Goal: Task Accomplishment & Management: Use online tool/utility

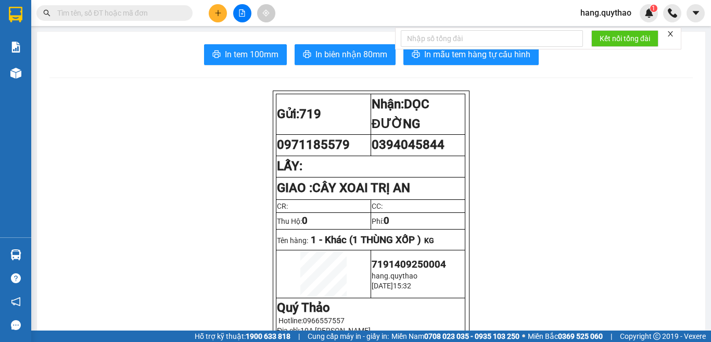
click at [214, 11] on icon "plus" at bounding box center [217, 12] width 7 height 7
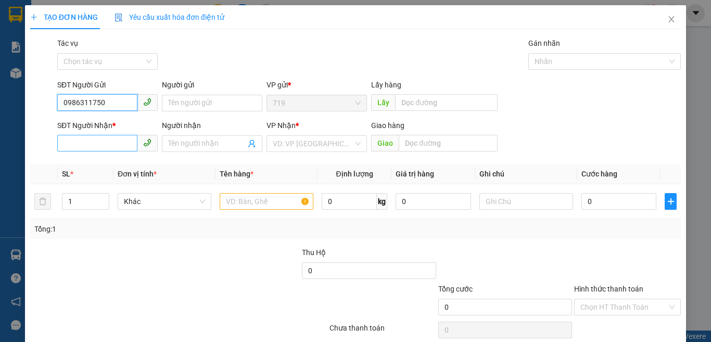
type input "0986311750"
click at [113, 144] on input "SĐT Người Nhận *" at bounding box center [97, 143] width 80 height 17
type input "0978048718"
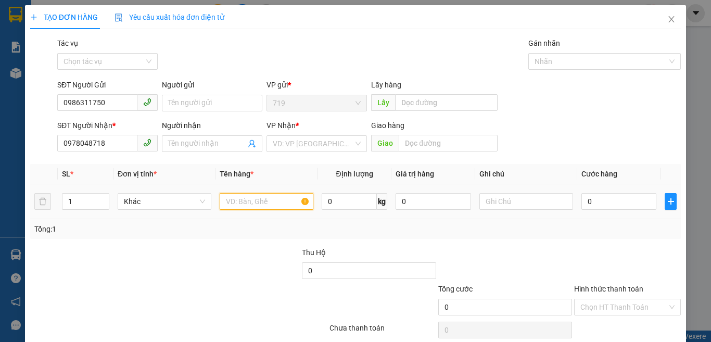
click at [271, 204] on input "text" at bounding box center [267, 201] width 94 height 17
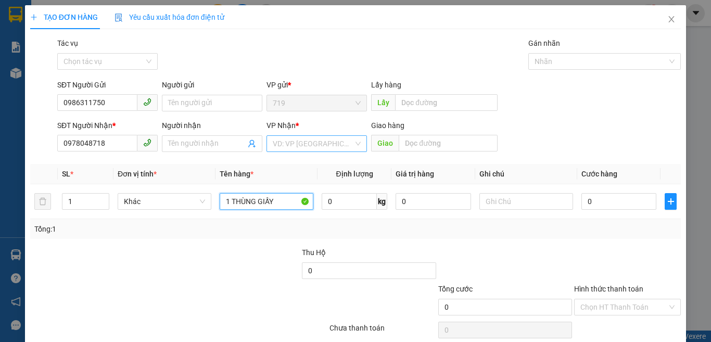
type input "1 THÙNG GIẤY"
click at [308, 140] on input "search" at bounding box center [313, 144] width 81 height 16
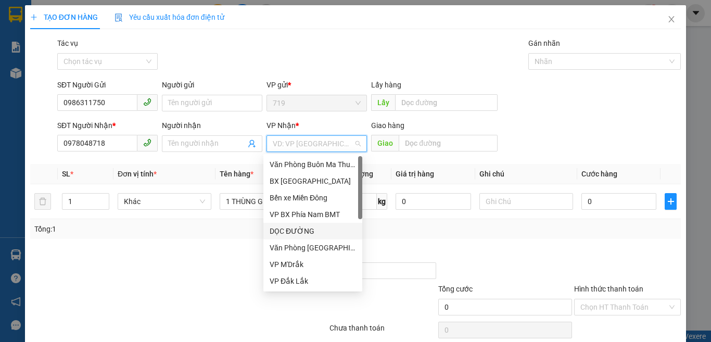
click at [302, 231] on div "DỌC ĐƯỜNG" at bounding box center [313, 230] width 86 height 11
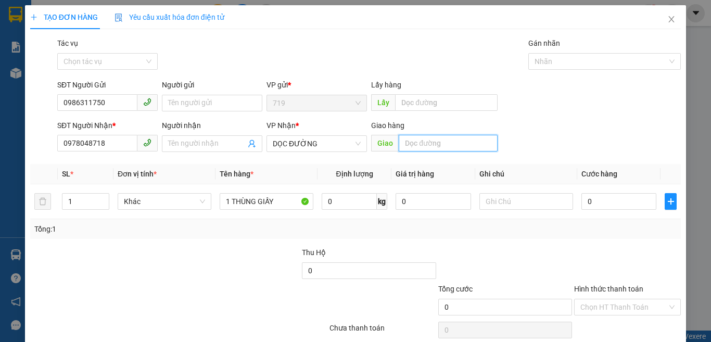
click at [424, 136] on input "text" at bounding box center [448, 143] width 99 height 17
type input "VINH LỘC"
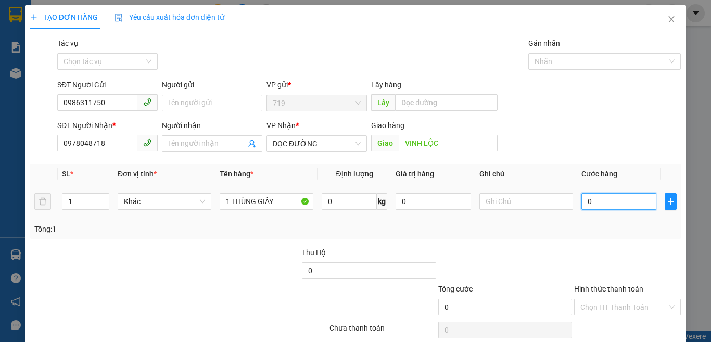
click at [611, 205] on input "0" at bounding box center [618, 201] width 75 height 17
type input "5"
type input "50"
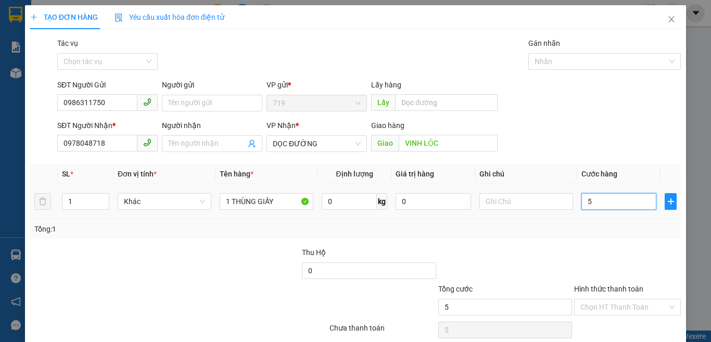
type input "50"
type input "500"
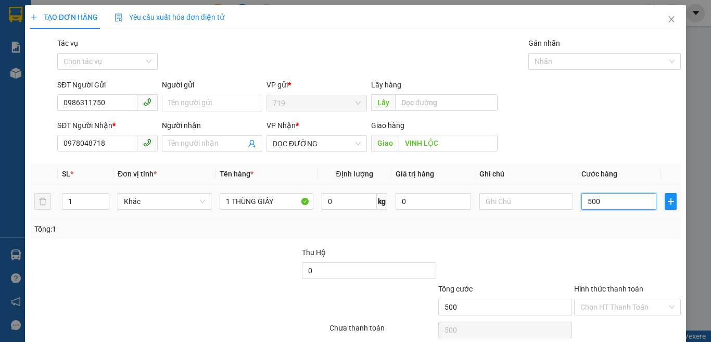
type input "5.000"
type input "50.000"
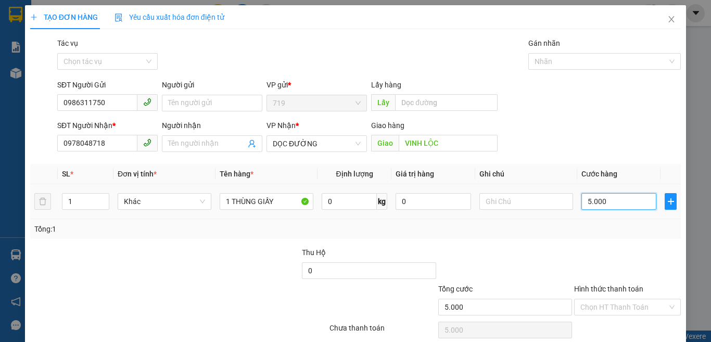
type input "50.000"
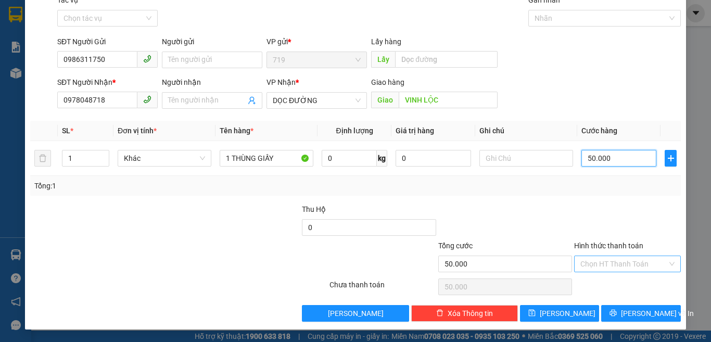
type input "50.000"
click at [598, 260] on input "Hình thức thanh toán" at bounding box center [623, 264] width 87 height 16
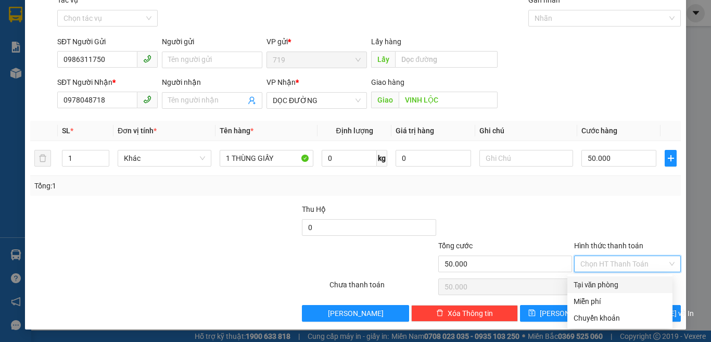
click at [601, 285] on div "Tại văn phòng" at bounding box center [619, 284] width 93 height 11
type input "0"
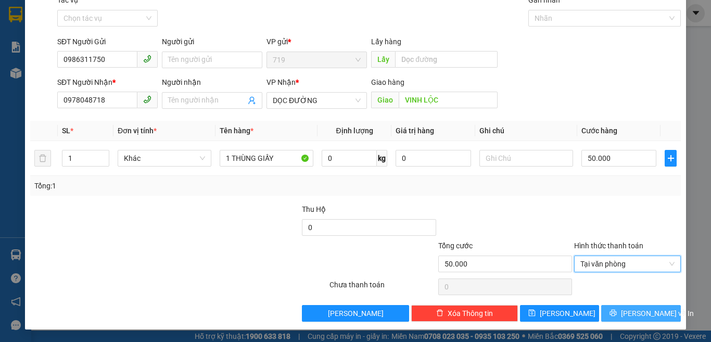
click at [642, 311] on span "[PERSON_NAME] và In" at bounding box center [657, 312] width 73 height 11
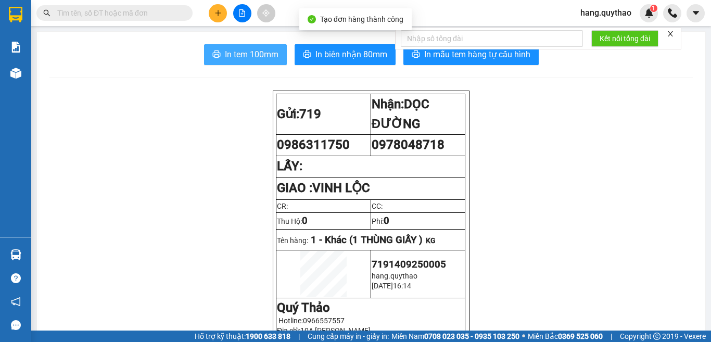
click at [244, 56] on span "In tem 100mm" at bounding box center [252, 54] width 54 height 13
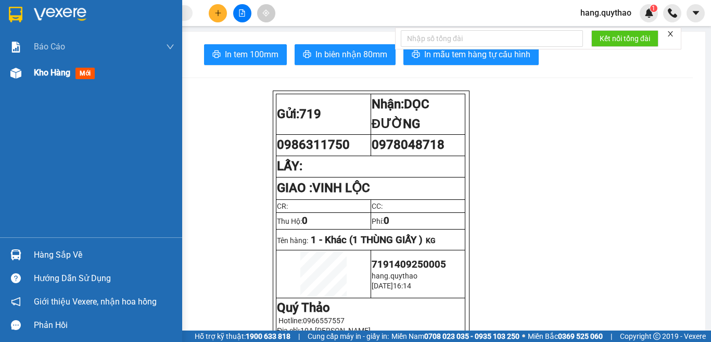
click at [29, 73] on div "Kho hàng mới" at bounding box center [91, 73] width 182 height 26
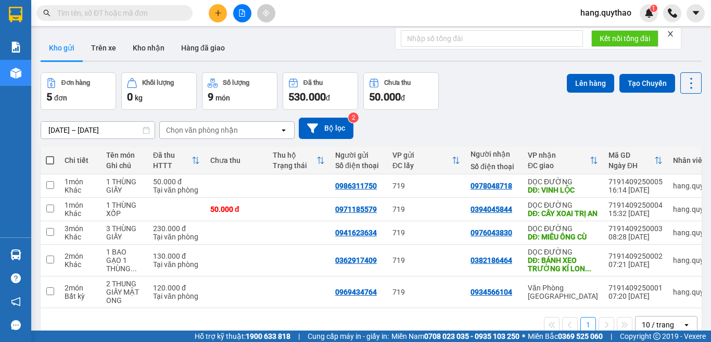
click at [224, 11] on button at bounding box center [218, 13] width 18 height 18
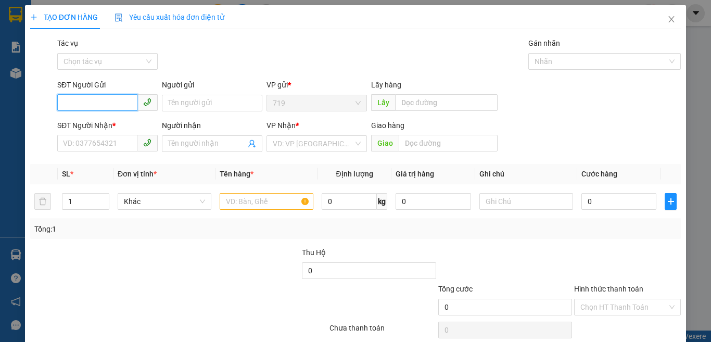
type input "0"
click at [93, 124] on div "0385194114" at bounding box center [106, 123] width 86 height 11
type input "0385194114"
type input "0339022238"
type input "BẾN CAM"
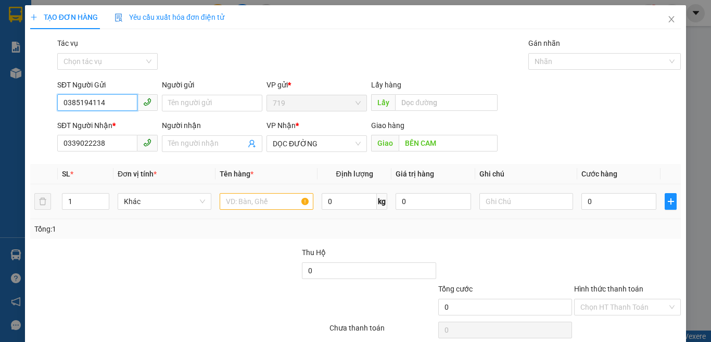
type input "0385194114"
click at [259, 201] on input "text" at bounding box center [267, 201] width 94 height 17
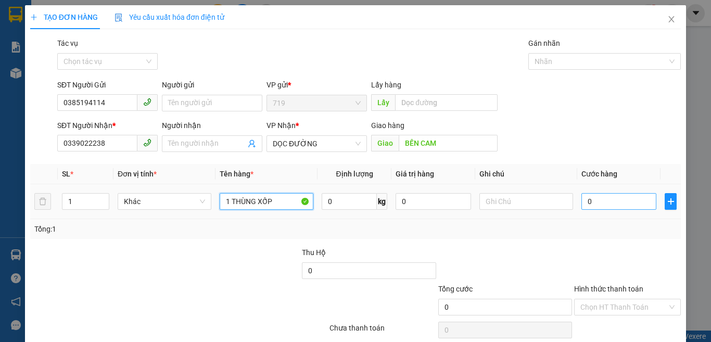
type input "1 THÙNG XỐP"
click at [599, 209] on input "0" at bounding box center [618, 201] width 75 height 17
type input "5"
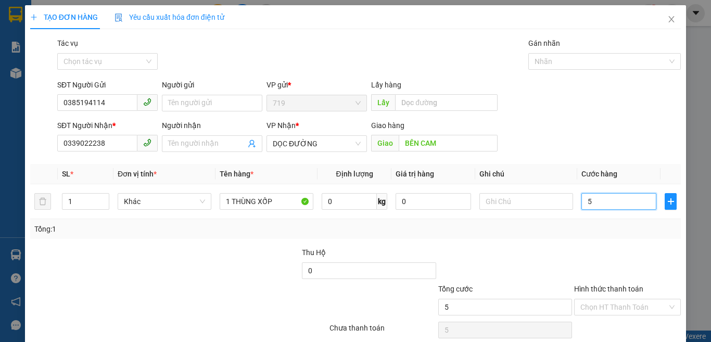
type input "50"
type input "500"
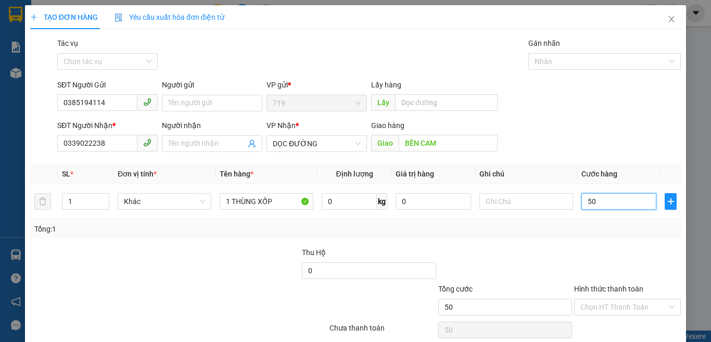
type input "500"
type input "5.000"
type input "50.000"
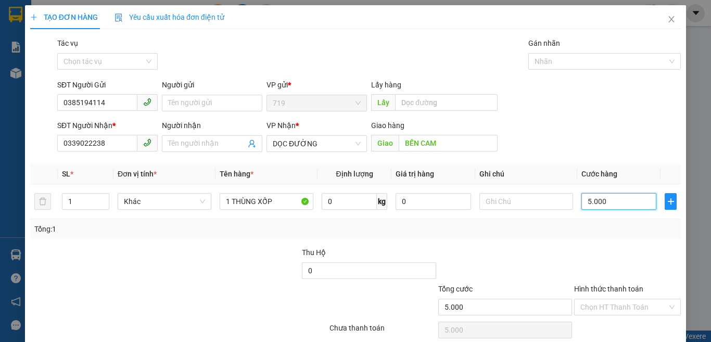
type input "50.000"
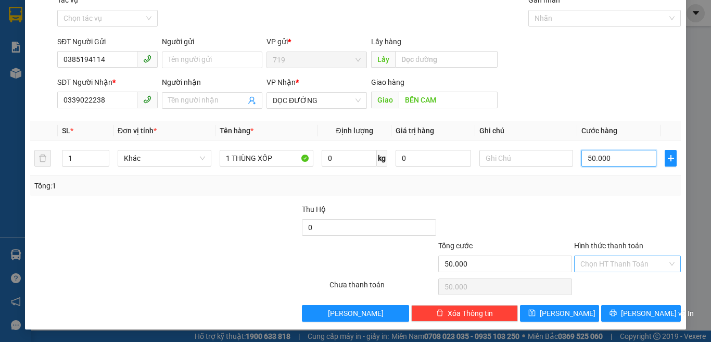
type input "50.000"
click at [604, 257] on input "Hình thức thanh toán" at bounding box center [623, 264] width 87 height 16
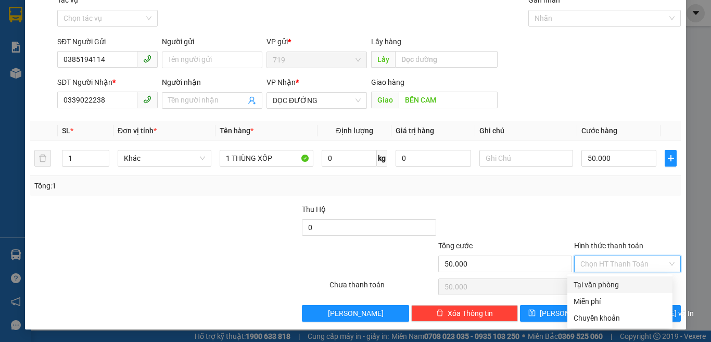
click at [608, 277] on div "Tại văn phòng" at bounding box center [619, 284] width 105 height 17
type input "0"
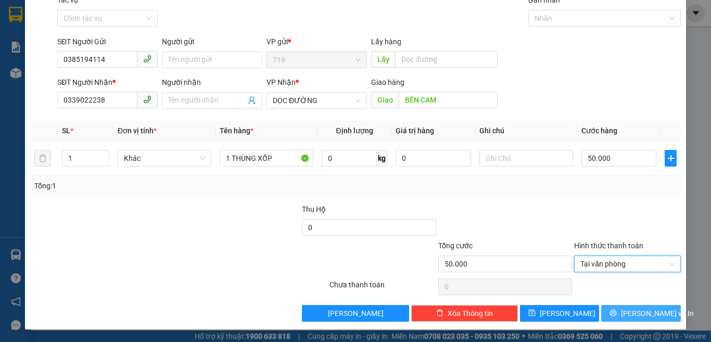
click at [626, 312] on span "[PERSON_NAME] và In" at bounding box center [657, 312] width 73 height 11
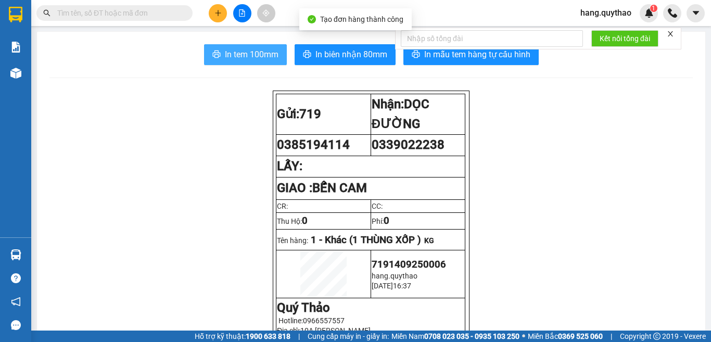
click at [261, 60] on span "In tem 100mm" at bounding box center [252, 54] width 54 height 13
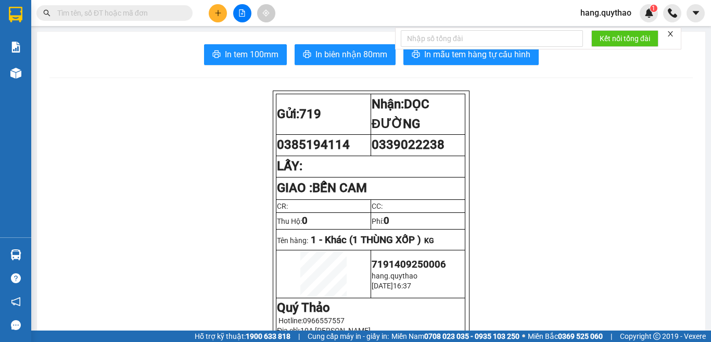
click at [223, 5] on div at bounding box center [242, 13] width 78 height 18
click at [223, 11] on button at bounding box center [218, 13] width 18 height 18
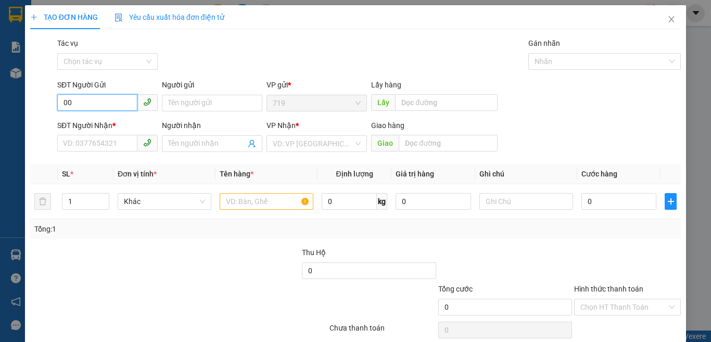
type input "0"
click at [119, 123] on div "0977064403" at bounding box center [106, 123] width 86 height 11
type input "0977064403"
type input "0982985979"
type input "BẾN LỨC"
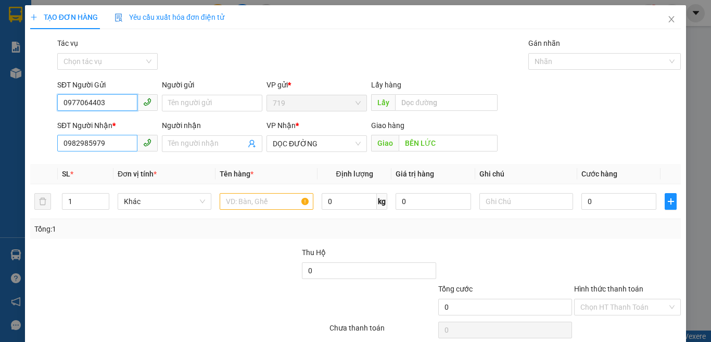
type input "0977064403"
click at [111, 150] on input "0982985979" at bounding box center [97, 143] width 80 height 17
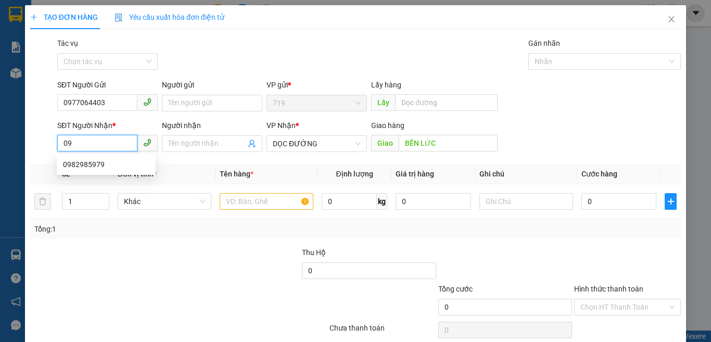
type input "0"
click at [98, 168] on div "0985806713" at bounding box center [106, 164] width 86 height 11
type input "0985806713"
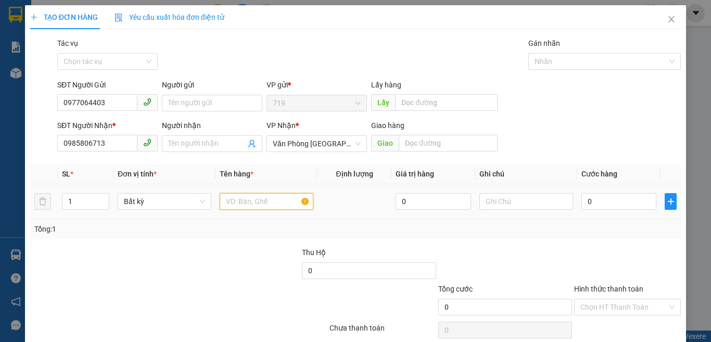
click at [234, 202] on input "text" at bounding box center [267, 201] width 94 height 17
type input "1 THÙNG XỐP"
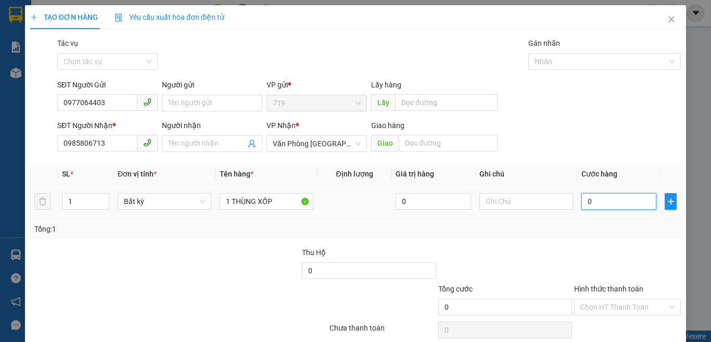
click at [598, 195] on input "0" at bounding box center [618, 201] width 75 height 17
type input "4"
type input "40"
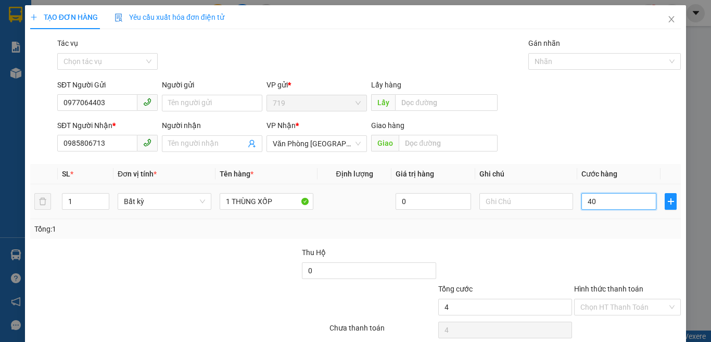
type input "40"
type input "400"
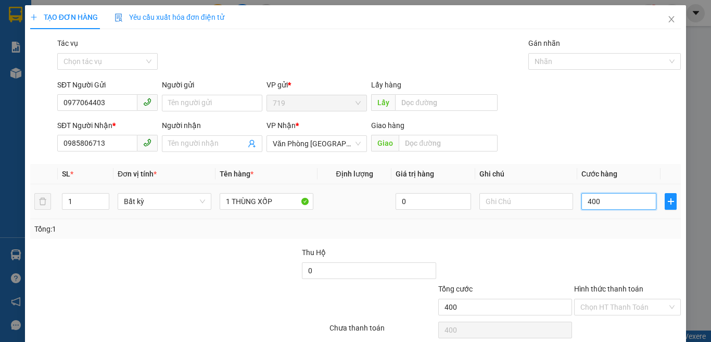
type input "4.000"
type input "40.000"
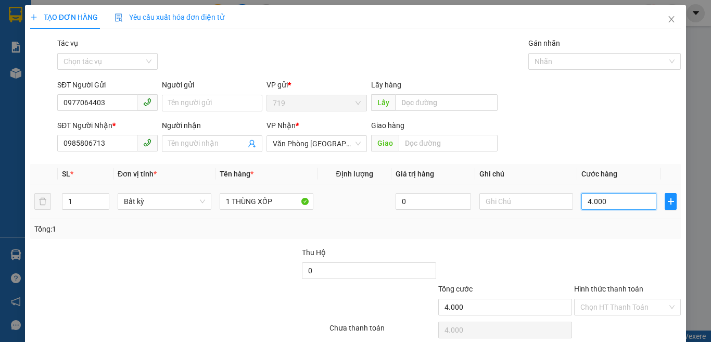
type input "40.000"
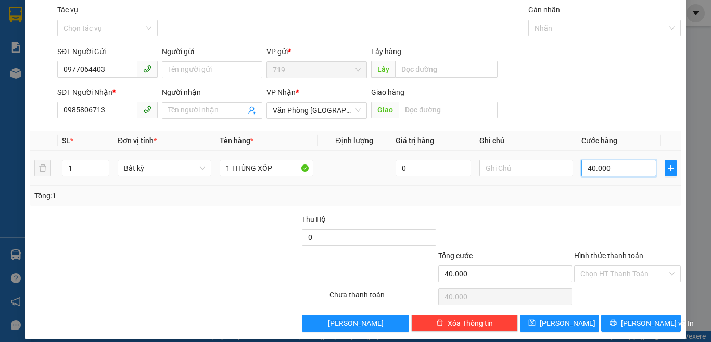
scroll to position [43, 0]
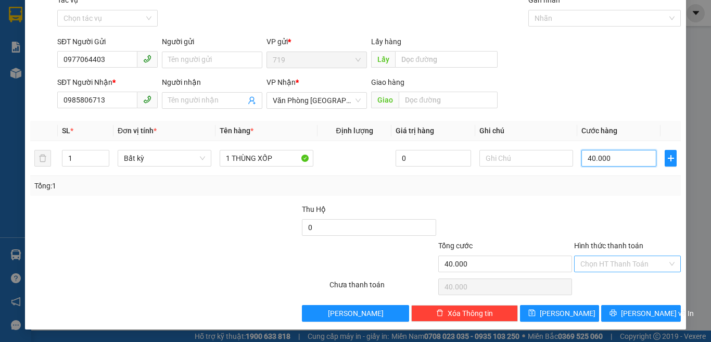
type input "40.000"
click at [591, 256] on input "Hình thức thanh toán" at bounding box center [623, 264] width 87 height 16
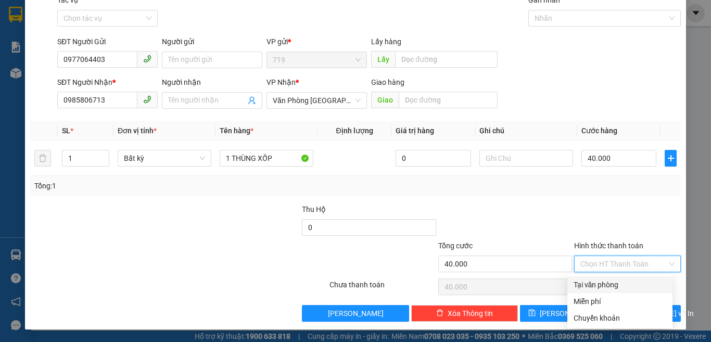
click at [607, 285] on div "Tại văn phòng" at bounding box center [619, 284] width 93 height 11
type input "0"
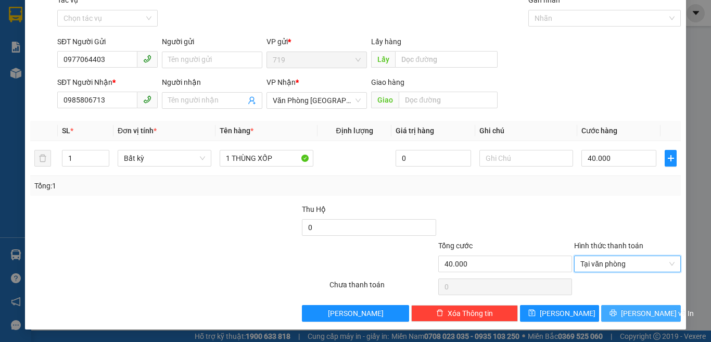
click at [643, 313] on span "[PERSON_NAME] và In" at bounding box center [657, 312] width 73 height 11
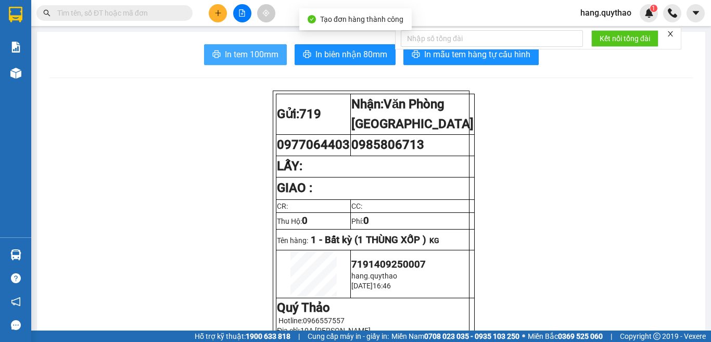
click at [268, 54] on span "In tem 100mm" at bounding box center [252, 54] width 54 height 13
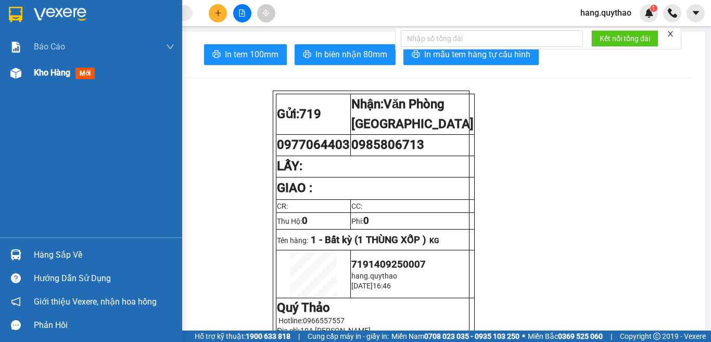
click at [53, 80] on div "Kho hàng mới" at bounding box center [104, 73] width 140 height 26
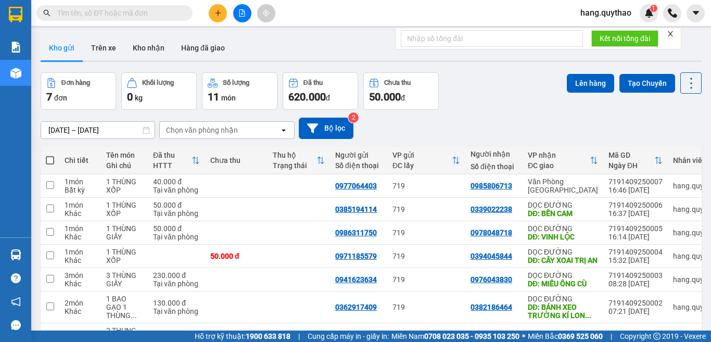
click at [214, 16] on icon "plus" at bounding box center [217, 12] width 7 height 7
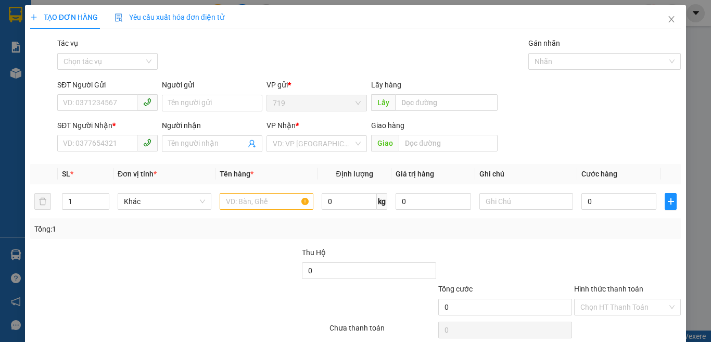
click at [92, 156] on div "SĐT Người Nhận * VD: 0377654321" at bounding box center [107, 138] width 100 height 36
click at [103, 145] on input "SĐT Người Nhận *" at bounding box center [97, 143] width 80 height 17
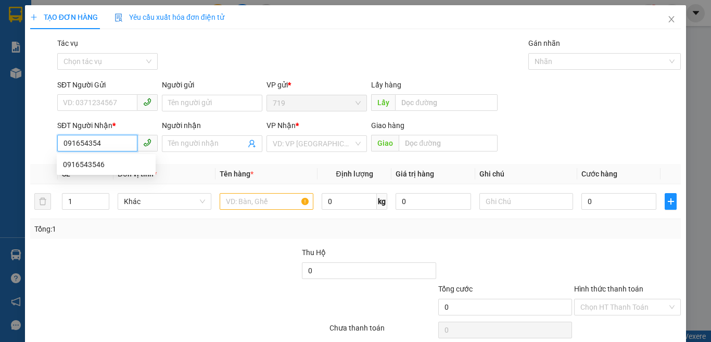
type input "0916543546"
click at [95, 168] on div "0916543546" at bounding box center [106, 164] width 86 height 11
type input "VX AN PHÚ"
type input "0916543546"
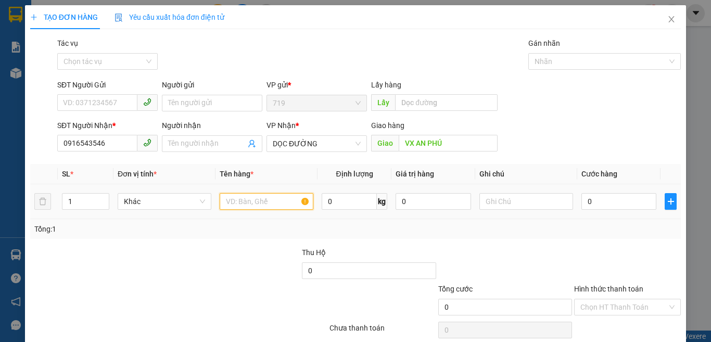
click at [264, 203] on input "text" at bounding box center [267, 201] width 94 height 17
type input "1 KIÊN NHO"
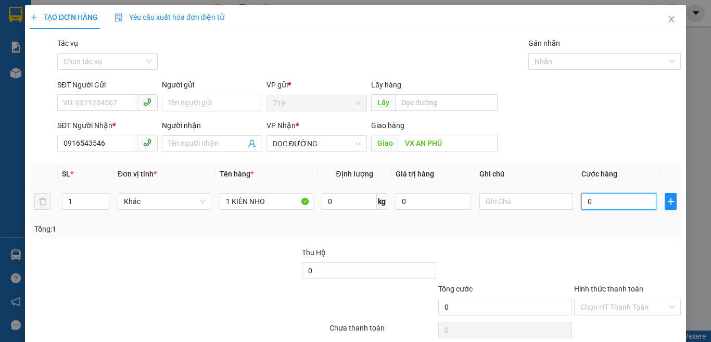
click at [625, 208] on input "0" at bounding box center [618, 201] width 75 height 17
type input "3"
type input "30"
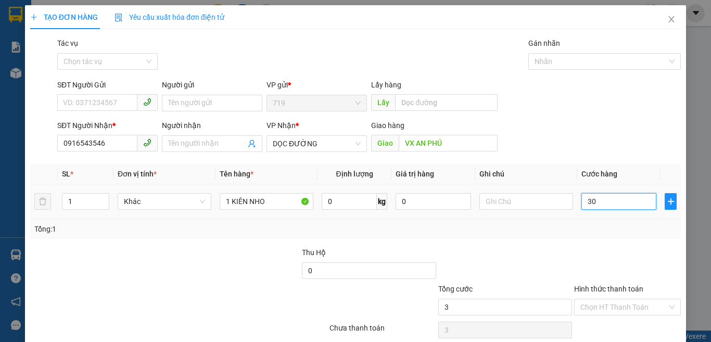
type input "30"
type input "300"
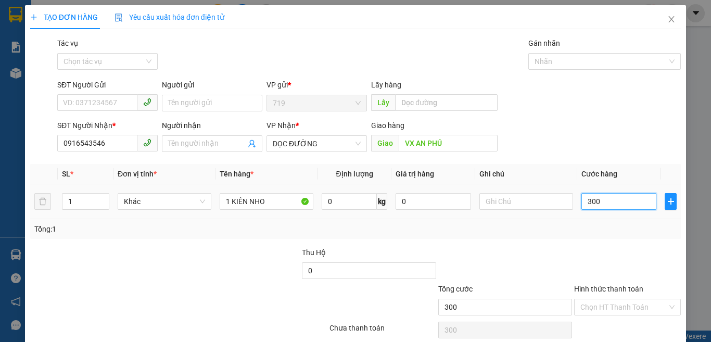
type input "3.000"
type input "30.000"
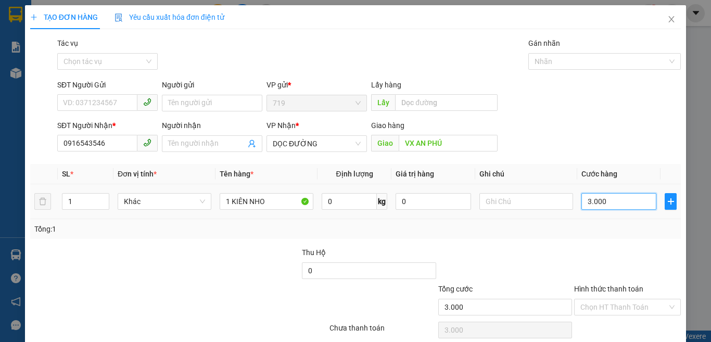
type input "30.000"
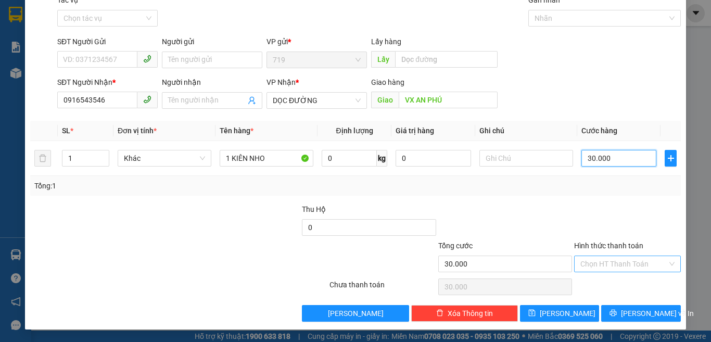
type input "30.000"
click at [598, 266] on input "Hình thức thanh toán" at bounding box center [623, 264] width 87 height 16
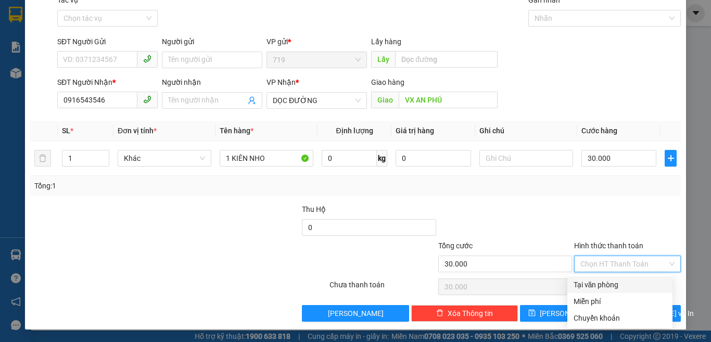
click at [604, 284] on div "Tại văn phòng" at bounding box center [619, 284] width 93 height 11
type input "0"
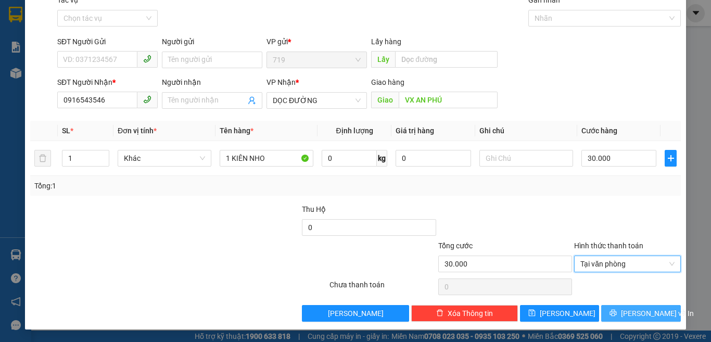
click at [631, 307] on span "[PERSON_NAME] và In" at bounding box center [657, 312] width 73 height 11
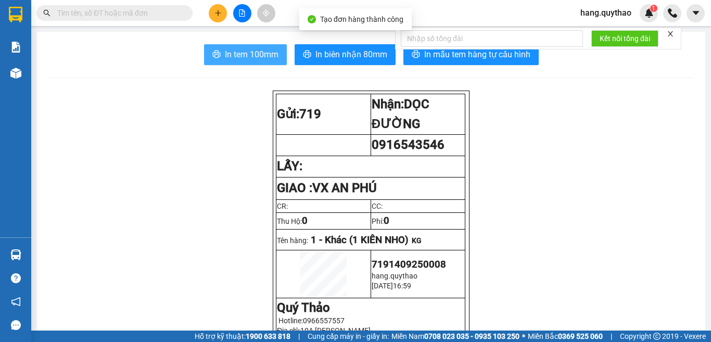
click at [226, 53] on span "In tem 100mm" at bounding box center [252, 54] width 54 height 13
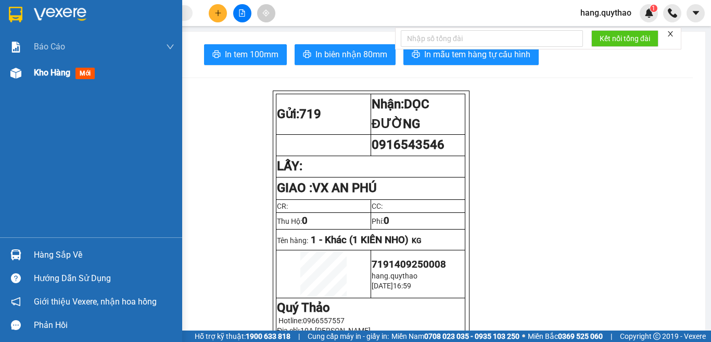
click at [46, 74] on span "Kho hàng" at bounding box center [52, 73] width 36 height 10
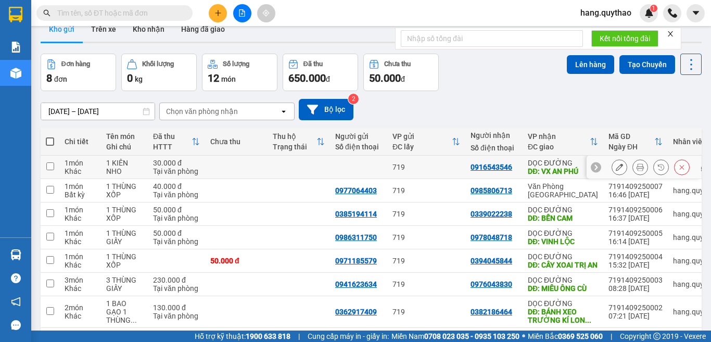
scroll to position [52, 0]
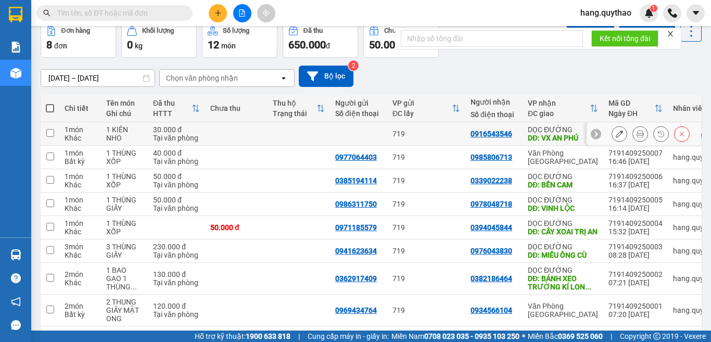
click at [553, 134] on div "DĐ: VX AN PHÚ" at bounding box center [563, 138] width 70 height 8
checkbox input "true"
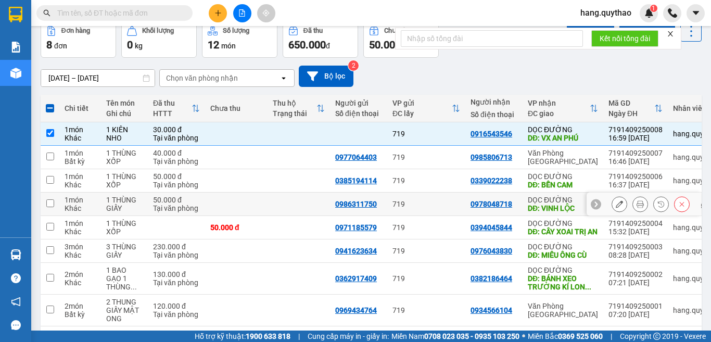
scroll to position [103, 0]
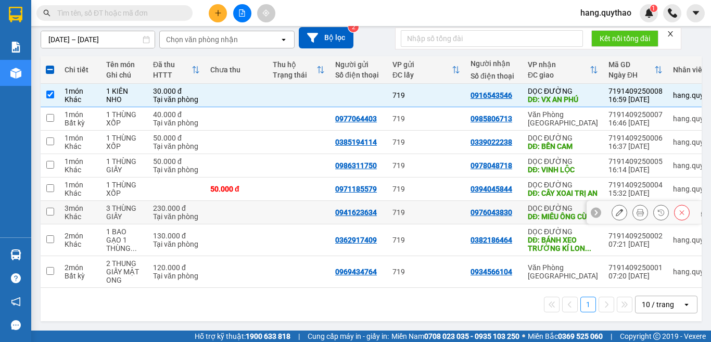
click at [559, 205] on div "DỌC ĐƯỜNG" at bounding box center [563, 208] width 70 height 8
checkbox input "true"
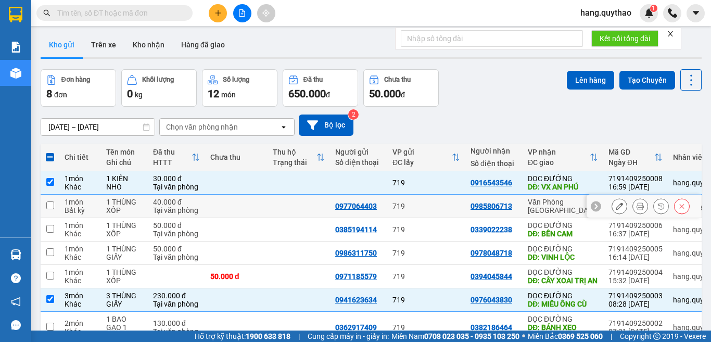
scroll to position [0, 0]
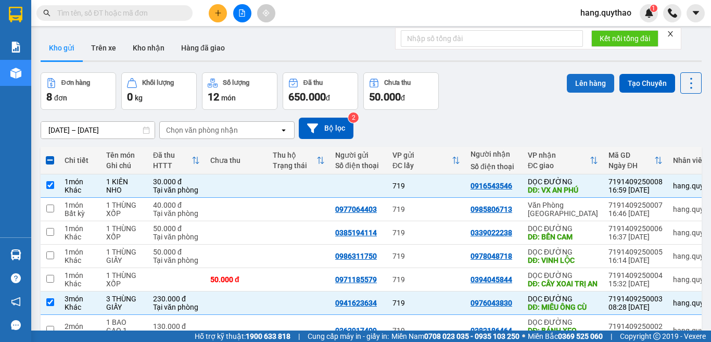
click at [583, 85] on button "Lên hàng" at bounding box center [590, 83] width 47 height 19
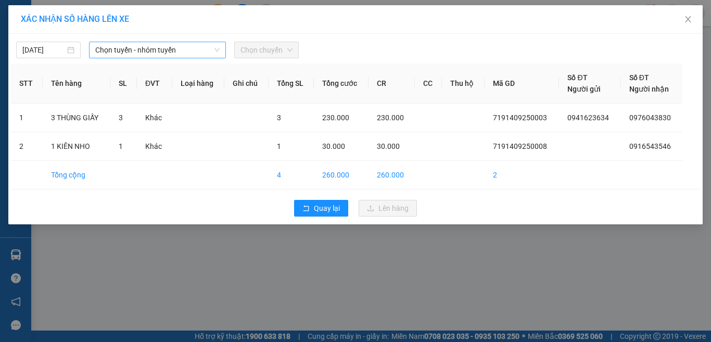
click at [169, 57] on span "Chọn tuyến - nhóm tuyến" at bounding box center [157, 50] width 124 height 16
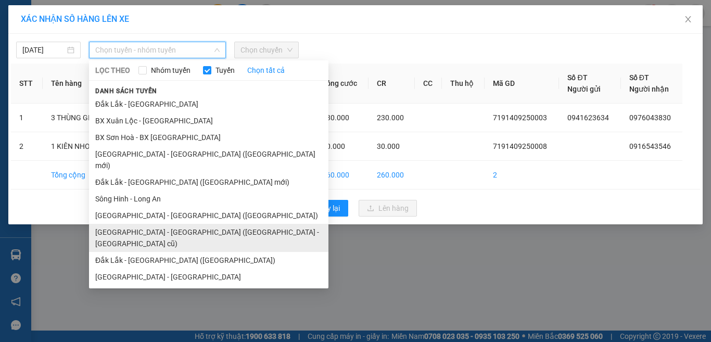
scroll to position [79, 0]
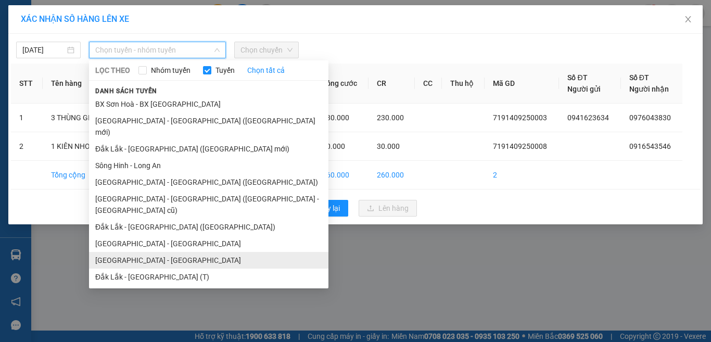
click at [160, 252] on li "[GEOGRAPHIC_DATA] - [GEOGRAPHIC_DATA]" at bounding box center [208, 260] width 239 height 17
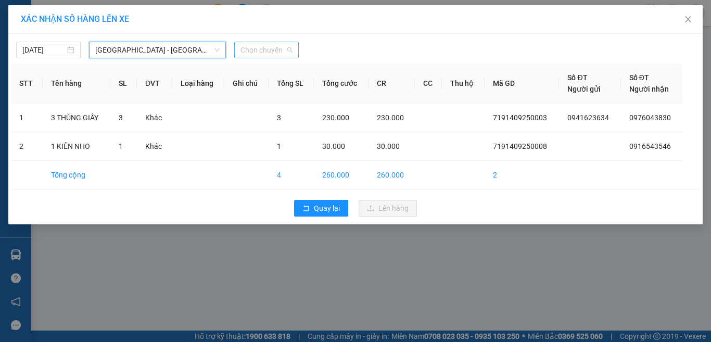
click at [246, 46] on span "Chọn chuyến" at bounding box center [266, 50] width 52 height 16
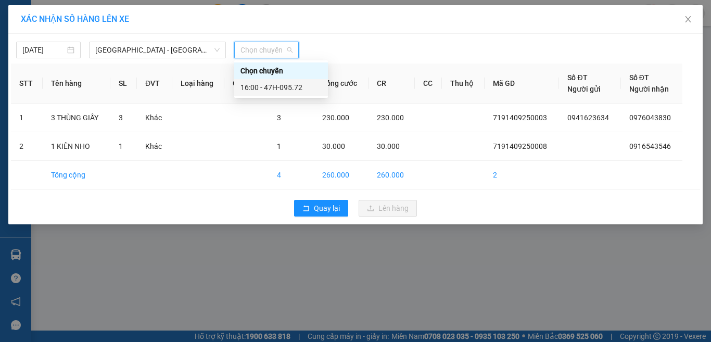
click at [298, 94] on div "16:00 - 47H-095.72" at bounding box center [281, 87] width 94 height 17
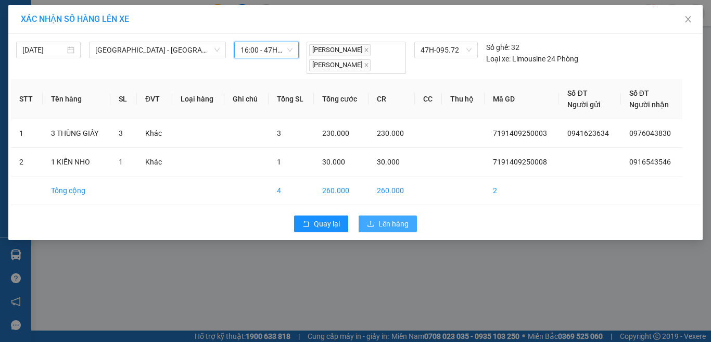
click at [386, 227] on span "Lên hàng" at bounding box center [393, 223] width 30 height 11
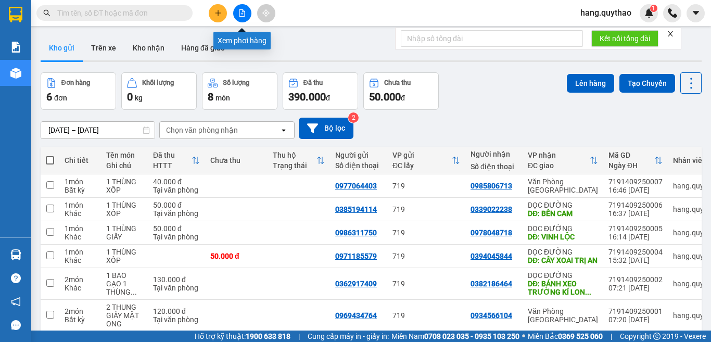
click at [237, 15] on button at bounding box center [242, 13] width 18 height 18
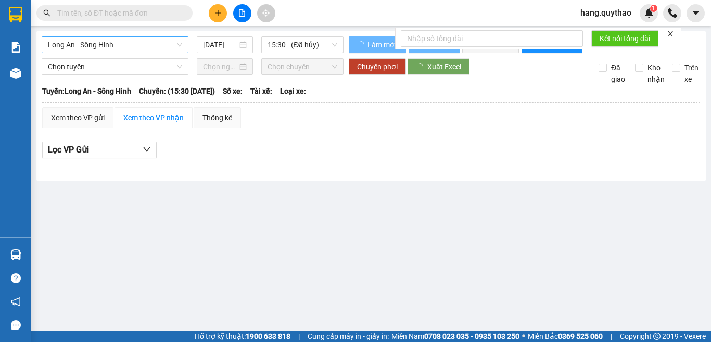
click at [122, 45] on span "Long An - Sông Hinh" at bounding box center [115, 45] width 134 height 16
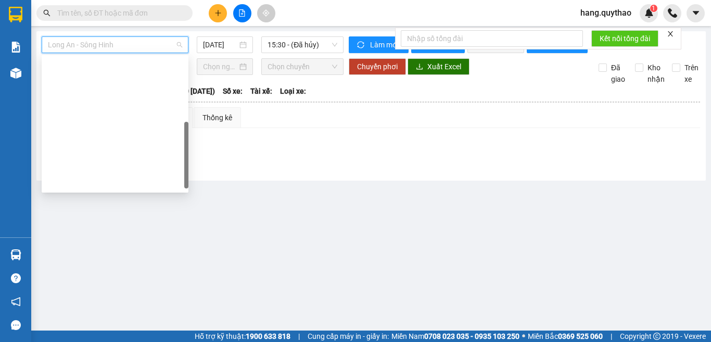
scroll to position [146, 0]
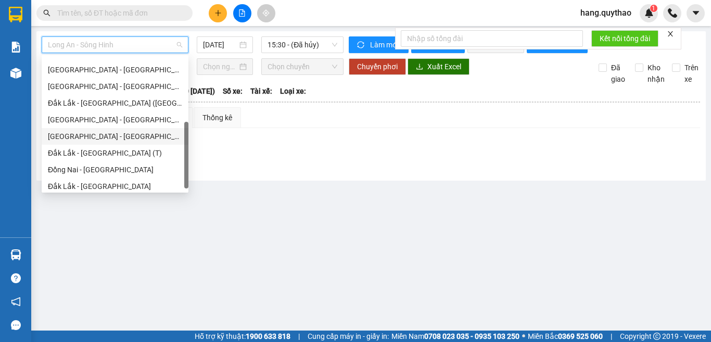
click at [116, 129] on div "[GEOGRAPHIC_DATA] - [GEOGRAPHIC_DATA]" at bounding box center [115, 136] width 147 height 17
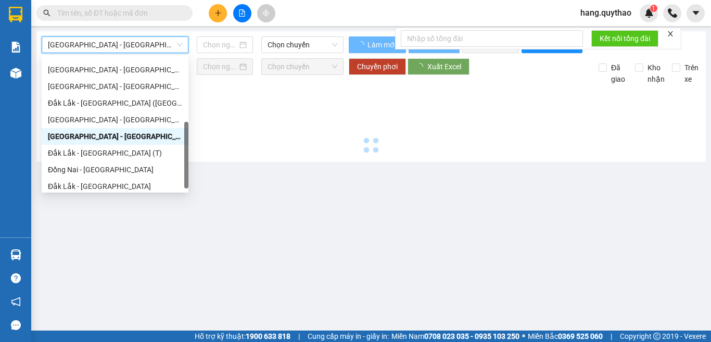
type input "[DATE]"
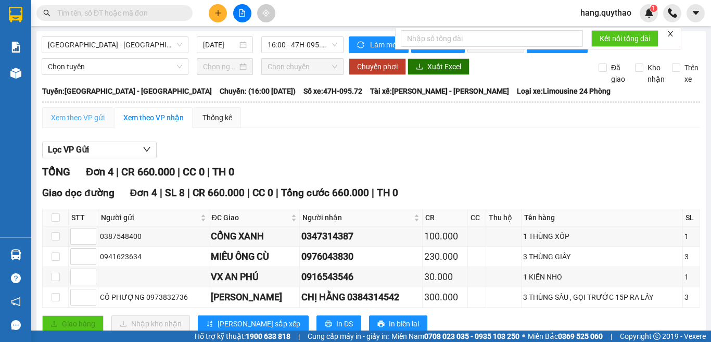
click at [71, 128] on div "Xem theo VP gửi" at bounding box center [77, 117] width 71 height 21
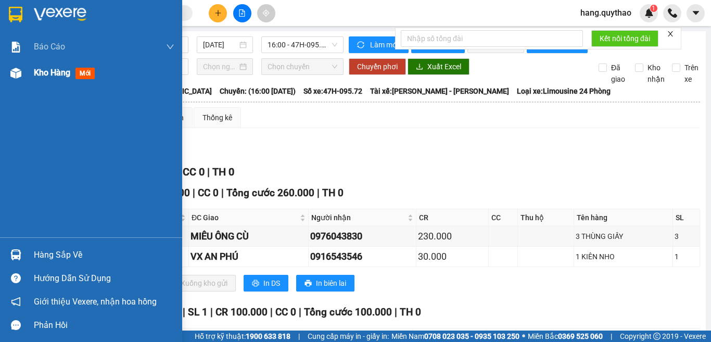
click at [17, 74] on img at bounding box center [15, 73] width 11 height 11
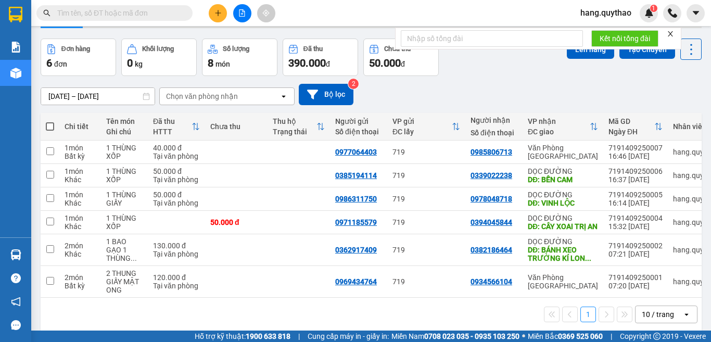
scroll to position [52, 0]
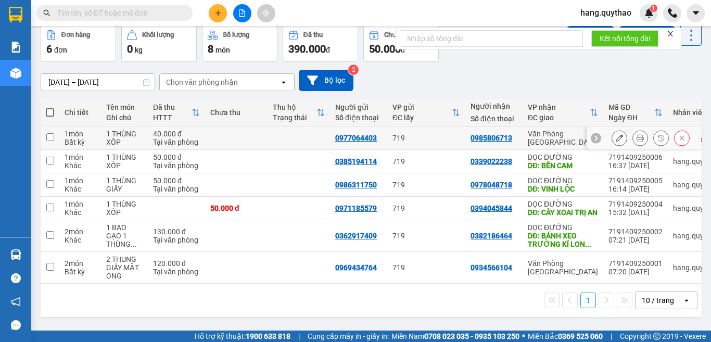
click at [538, 136] on div "Văn Phòng [GEOGRAPHIC_DATA]" at bounding box center [563, 138] width 70 height 17
checkbox input "true"
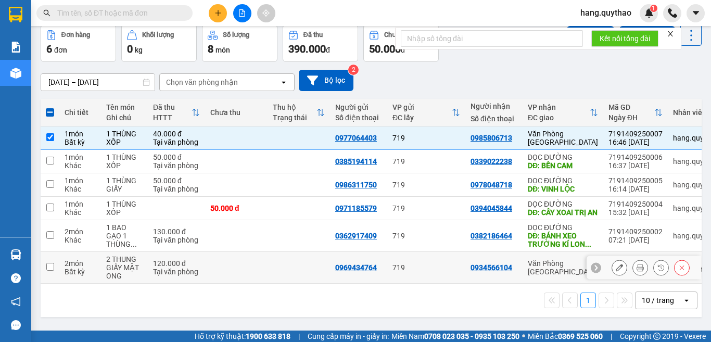
click at [543, 270] on div "Văn Phòng [GEOGRAPHIC_DATA]" at bounding box center [563, 267] width 70 height 17
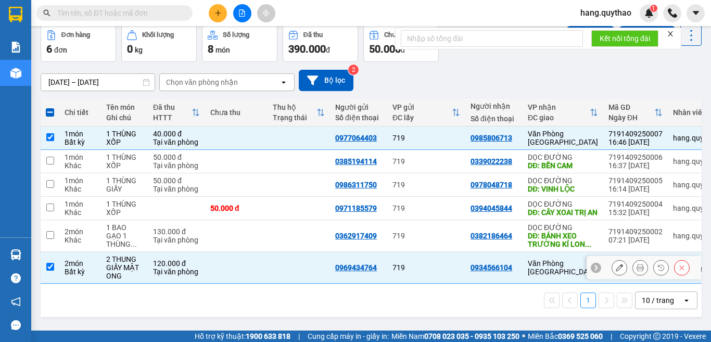
click at [549, 273] on div "Văn Phòng [GEOGRAPHIC_DATA]" at bounding box center [563, 267] width 70 height 17
checkbox input "false"
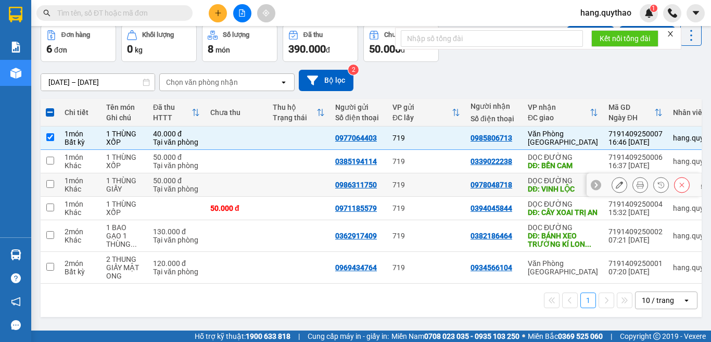
click at [562, 190] on td "DỌC ĐƯỜNG DĐ: [GEOGRAPHIC_DATA]" at bounding box center [562, 184] width 81 height 23
checkbox input "true"
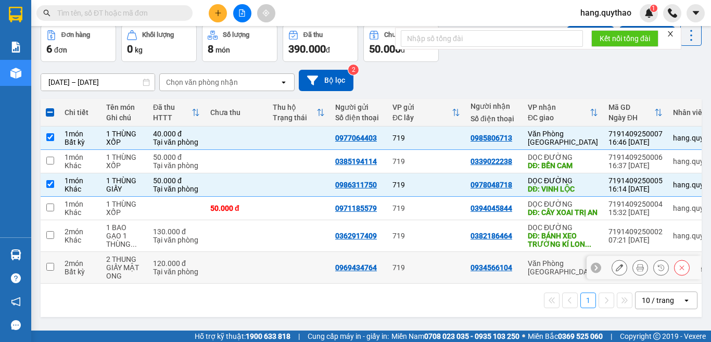
click at [565, 273] on div "Văn Phòng [GEOGRAPHIC_DATA]" at bounding box center [563, 267] width 70 height 17
checkbox input "true"
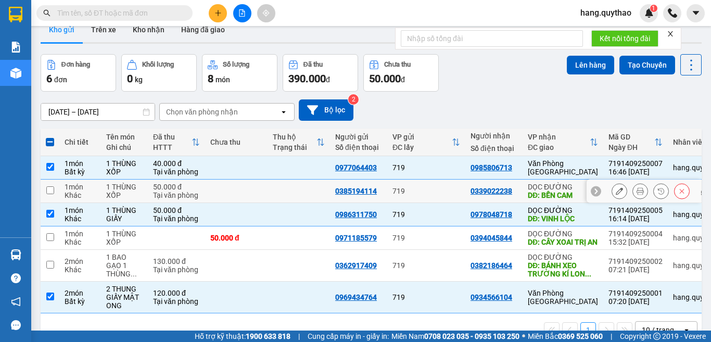
scroll to position [0, 0]
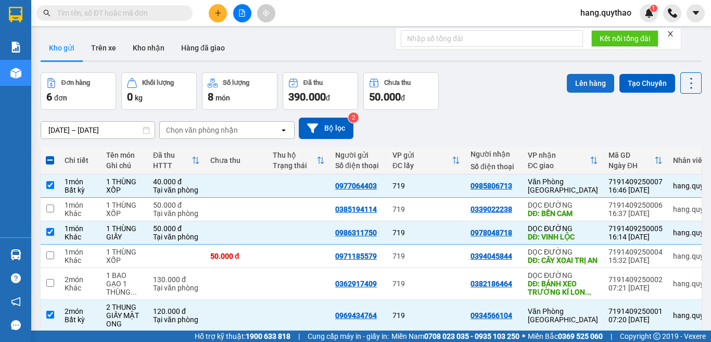
click at [569, 85] on button "Lên hàng" at bounding box center [590, 83] width 47 height 19
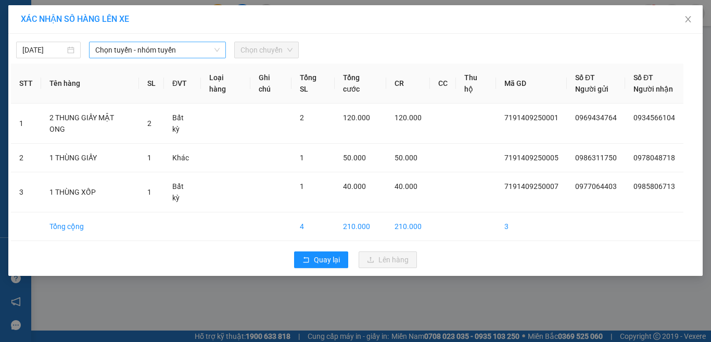
click at [160, 50] on span "Chọn tuyến - nhóm tuyến" at bounding box center [157, 50] width 124 height 16
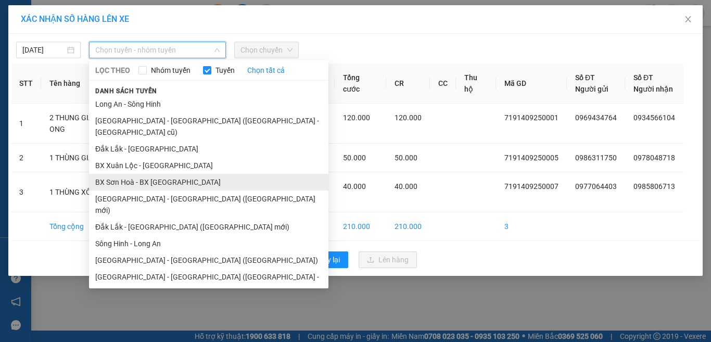
scroll to position [79, 0]
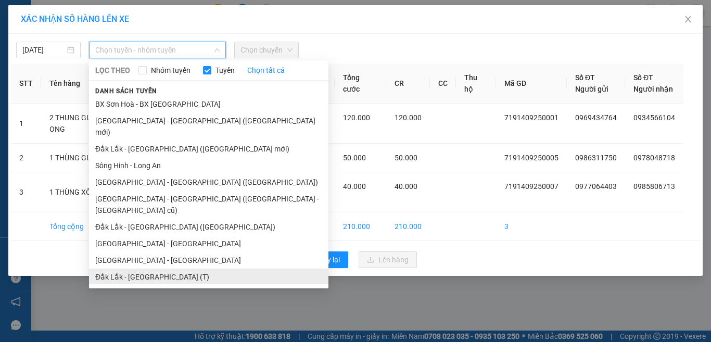
click at [164, 268] on li "Đắk Lắk - [GEOGRAPHIC_DATA] (T)" at bounding box center [208, 276] width 239 height 17
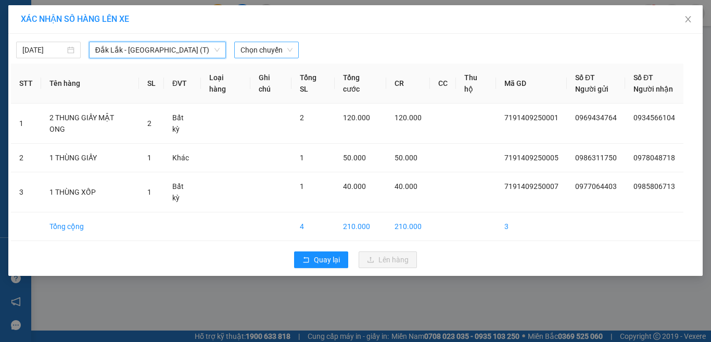
click at [289, 50] on span "Chọn chuyến" at bounding box center [266, 50] width 52 height 16
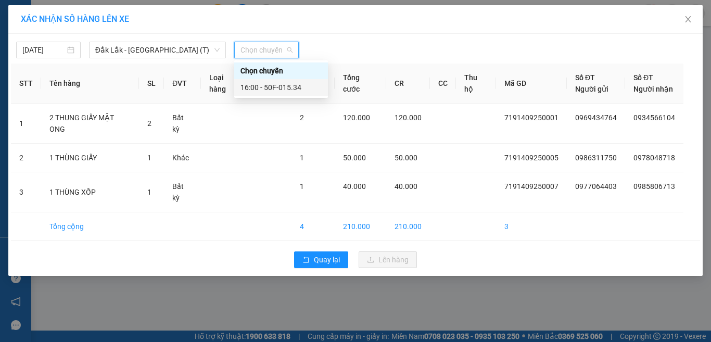
click at [287, 86] on div "16:00 - 50F-015.34" at bounding box center [280, 87] width 81 height 11
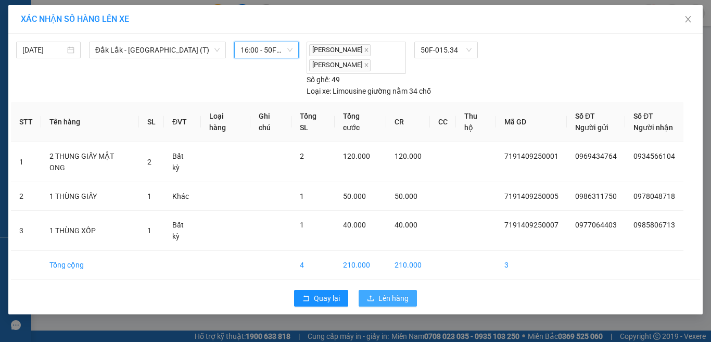
click at [369, 294] on icon "upload" at bounding box center [370, 297] width 7 height 7
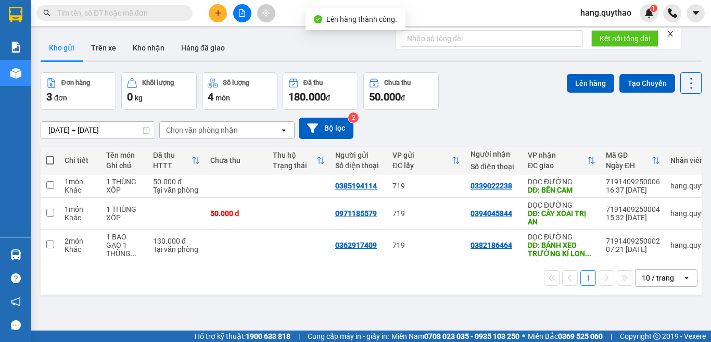
click at [49, 157] on span at bounding box center [50, 160] width 8 height 8
click at [50, 155] on input "checkbox" at bounding box center [50, 155] width 0 height 0
checkbox input "true"
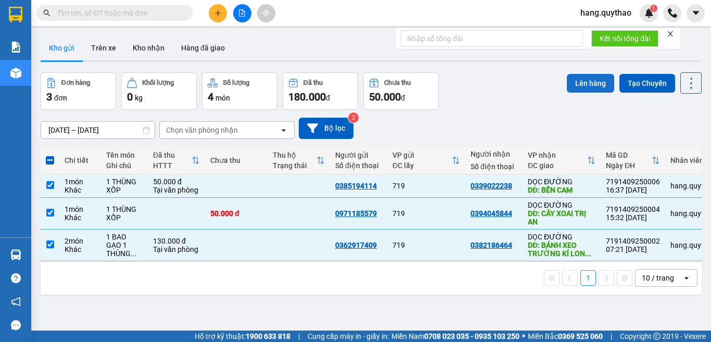
click at [583, 85] on button "Lên hàng" at bounding box center [590, 83] width 47 height 19
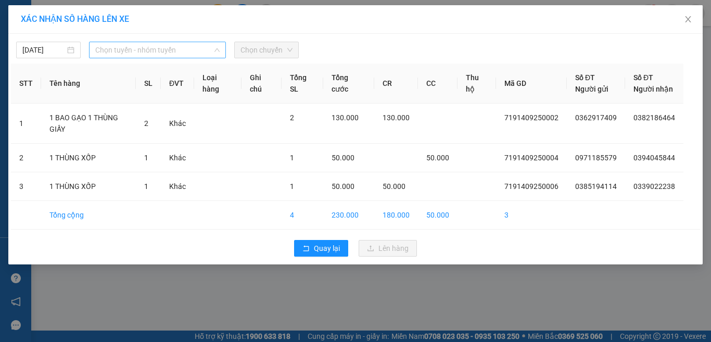
click at [162, 45] on span "Chọn tuyến - nhóm tuyến" at bounding box center [157, 50] width 124 height 16
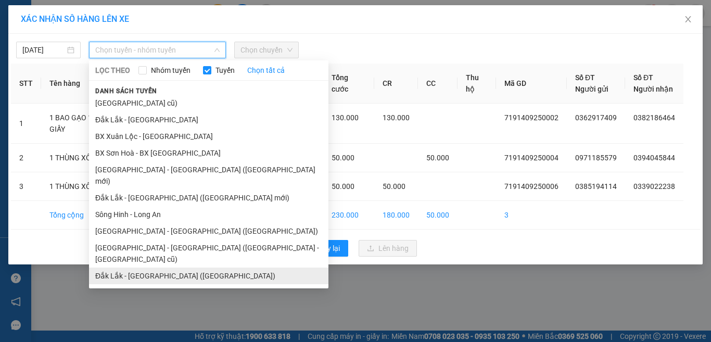
scroll to position [79, 0]
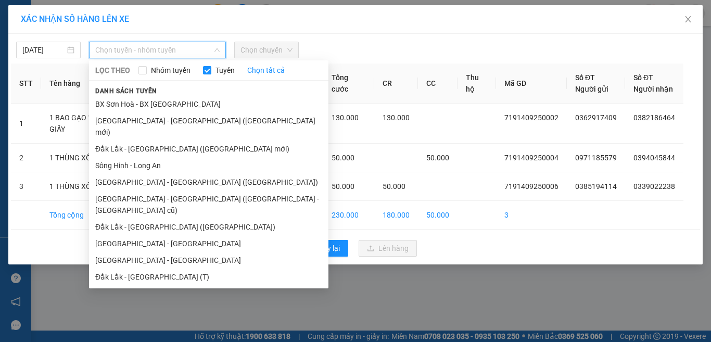
click at [408, 299] on div "XÁC NHẬN SỐ HÀNG LÊN XE [DATE] Chọn tuyến - nhóm tuyến LỌC THEO Nhóm tuyến Tuyế…" at bounding box center [355, 171] width 711 height 342
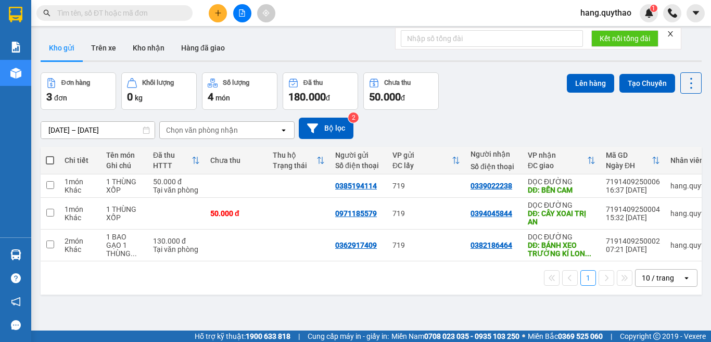
click at [49, 161] on span at bounding box center [50, 160] width 8 height 8
click at [50, 155] on input "checkbox" at bounding box center [50, 155] width 0 height 0
checkbox input "true"
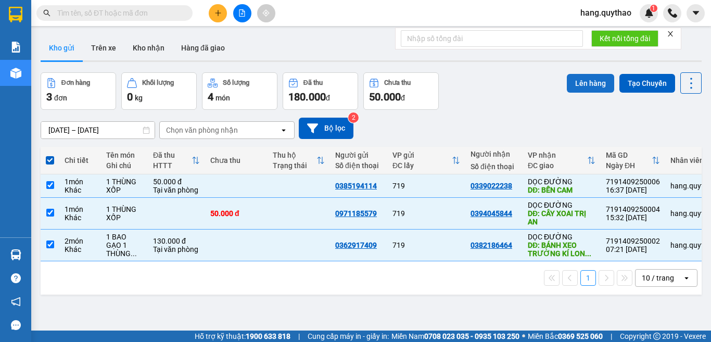
click at [570, 79] on button "Lên hàng" at bounding box center [590, 83] width 47 height 19
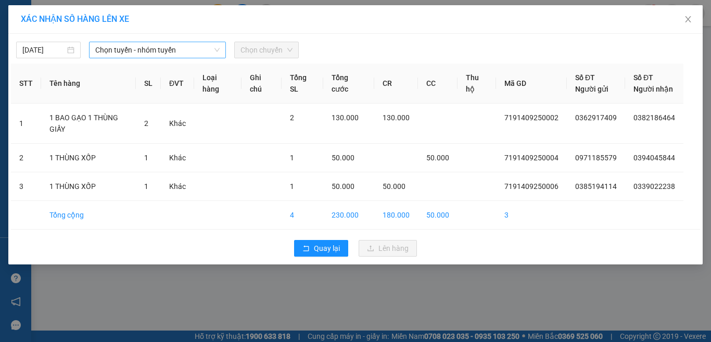
click at [161, 55] on span "Chọn tuyến - nhóm tuyến" at bounding box center [157, 50] width 124 height 16
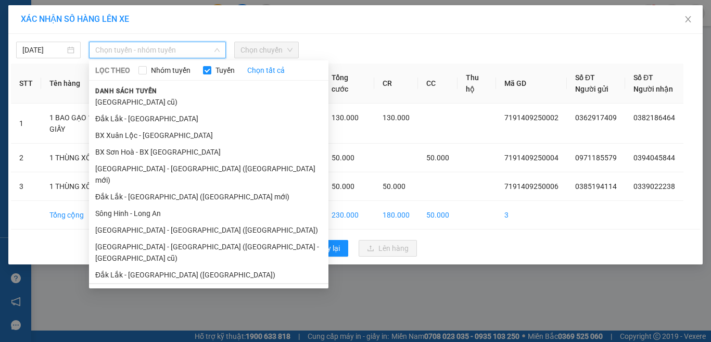
scroll to position [79, 0]
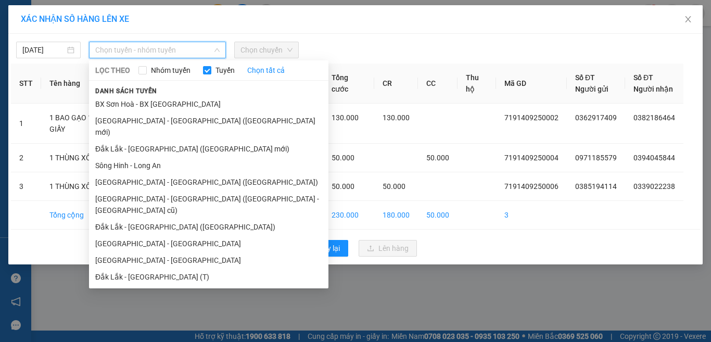
click at [143, 302] on li "Đắk Lắk - [GEOGRAPHIC_DATA]" at bounding box center [208, 310] width 239 height 17
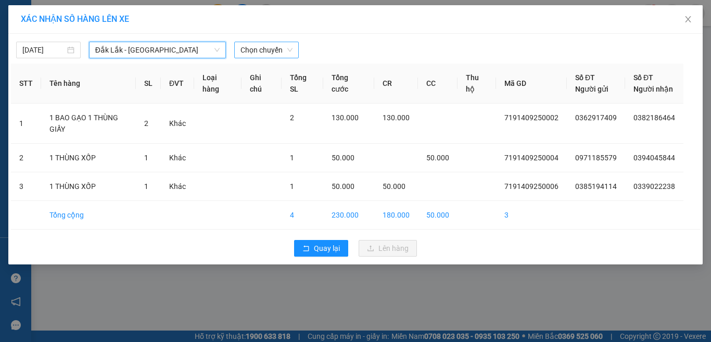
click at [259, 50] on span "Chọn chuyến" at bounding box center [266, 50] width 52 height 16
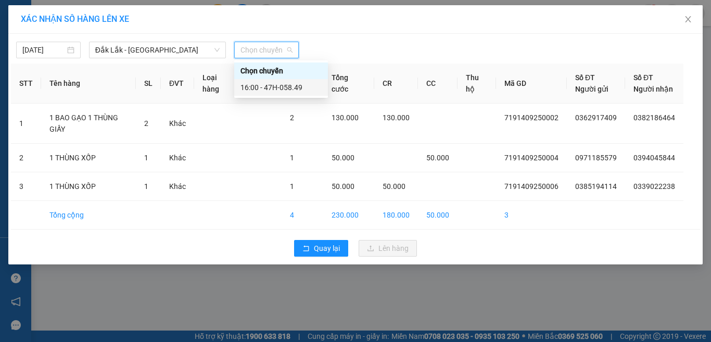
click at [292, 81] on div "16:00 - 47H-058.49" at bounding box center [281, 87] width 94 height 17
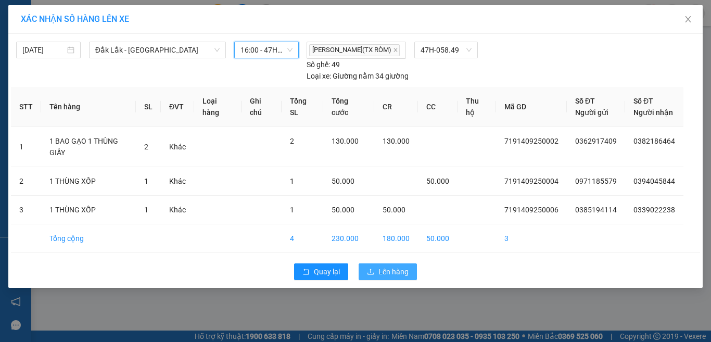
click at [388, 273] on span "Lên hàng" at bounding box center [393, 271] width 30 height 11
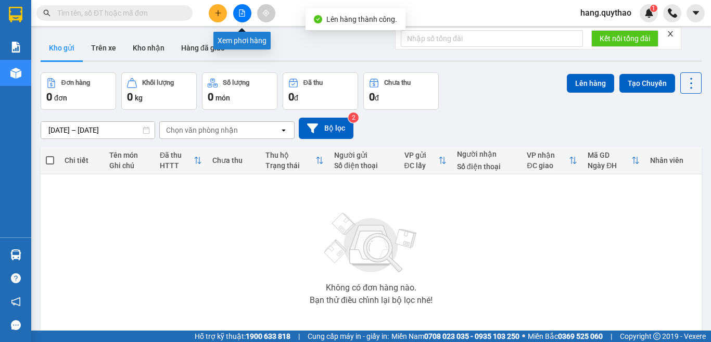
click at [238, 18] on button at bounding box center [242, 13] width 18 height 18
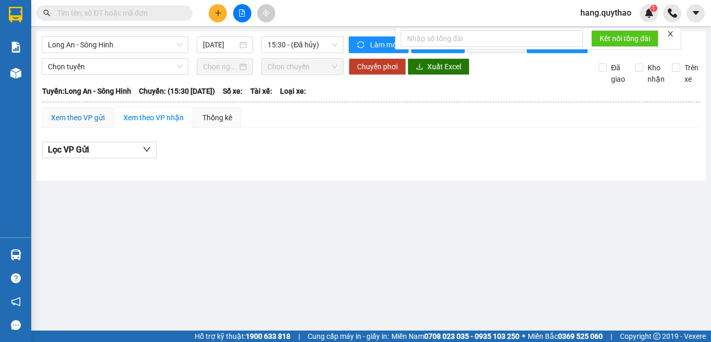
click at [88, 123] on div "Xem theo VP gửi" at bounding box center [78, 117] width 54 height 11
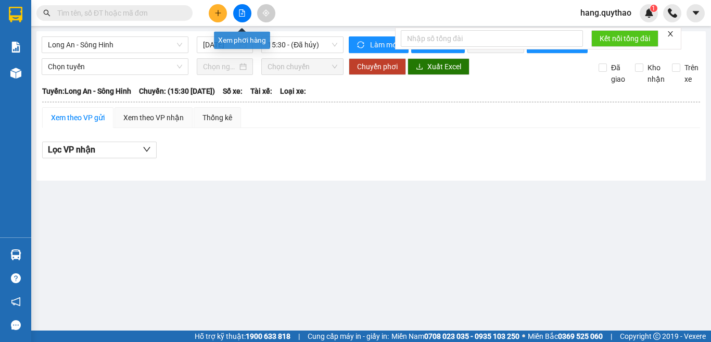
click at [239, 16] on icon "file-add" at bounding box center [241, 12] width 7 height 7
click at [138, 49] on span "Long An - Sông Hinh" at bounding box center [115, 45] width 134 height 16
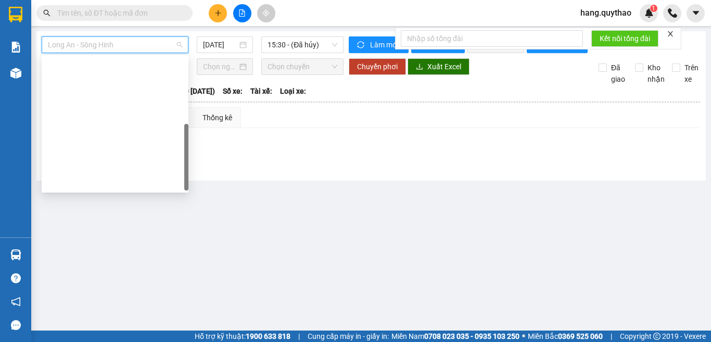
scroll to position [150, 0]
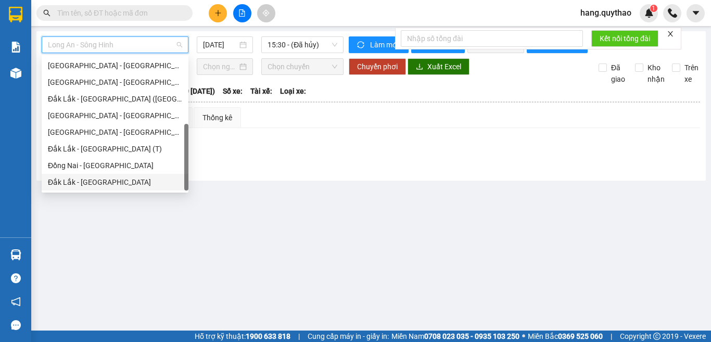
click at [104, 176] on div "Đắk Lắk - [GEOGRAPHIC_DATA]" at bounding box center [115, 182] width 147 height 17
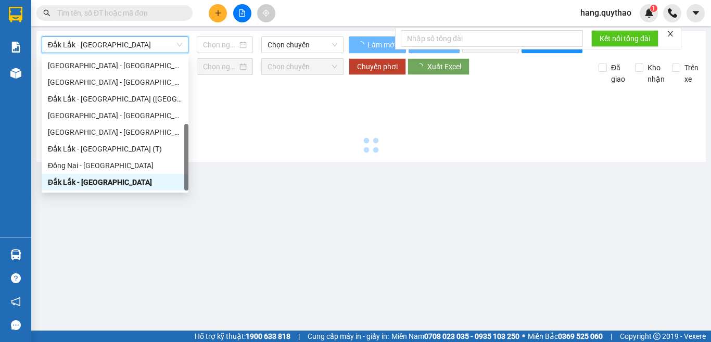
type input "[DATE]"
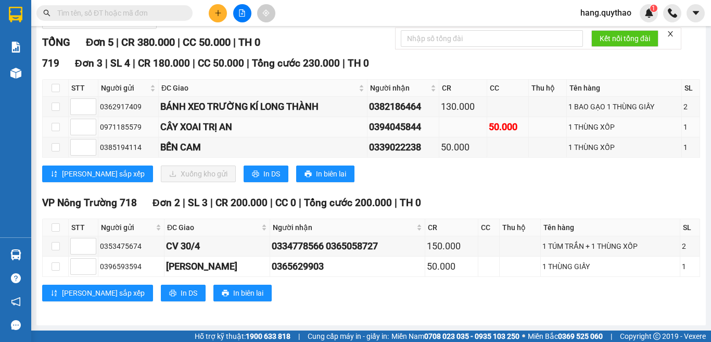
scroll to position [138, 0]
click at [56, 88] on input "checkbox" at bounding box center [56, 88] width 8 height 8
checkbox input "true"
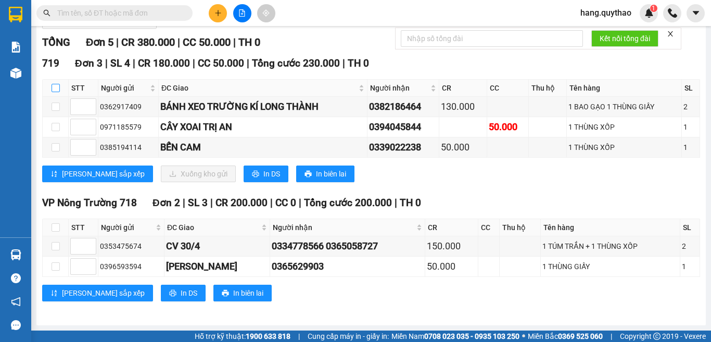
checkbox input "true"
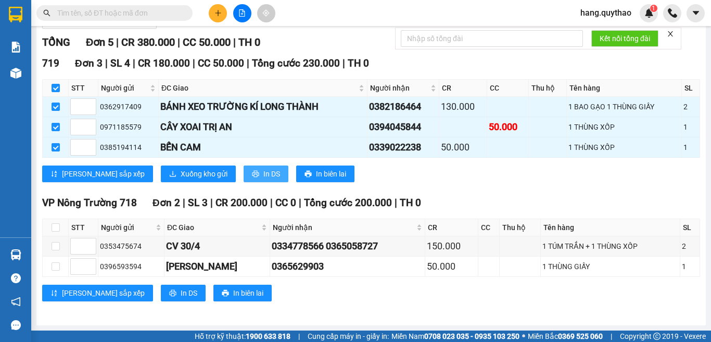
click at [263, 175] on span "In DS" at bounding box center [271, 173] width 17 height 11
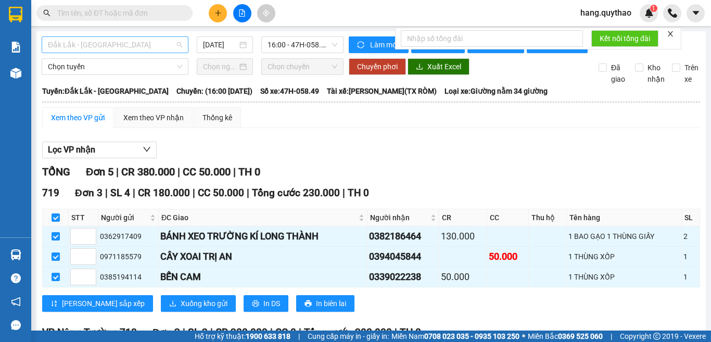
click at [144, 47] on span "Đắk Lắk - [GEOGRAPHIC_DATA]" at bounding box center [115, 45] width 134 height 16
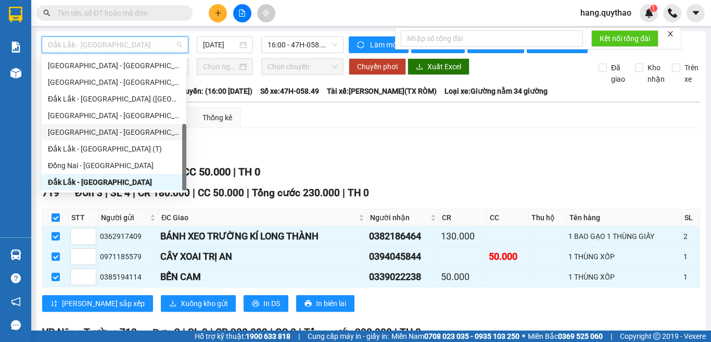
click at [92, 132] on div "[GEOGRAPHIC_DATA] - [GEOGRAPHIC_DATA]" at bounding box center [114, 131] width 132 height 11
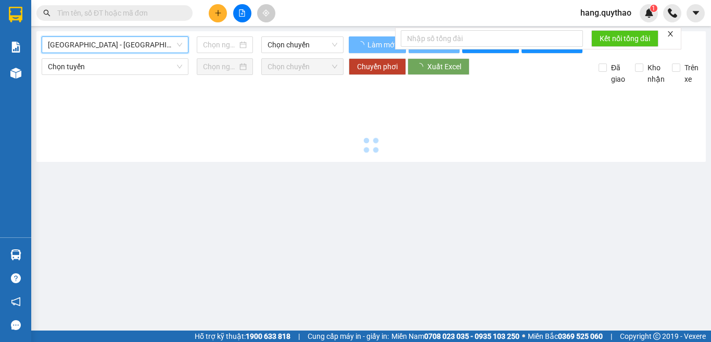
type input "[DATE]"
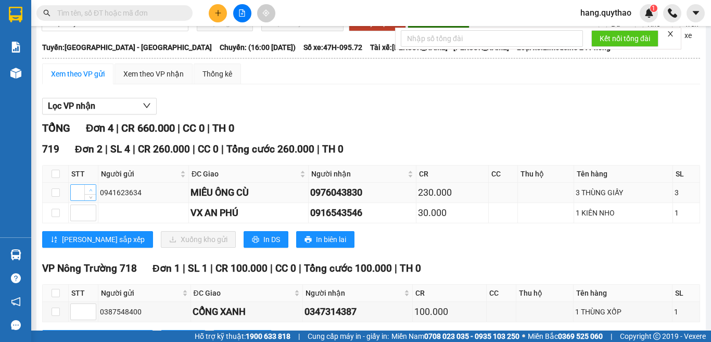
scroll to position [52, 0]
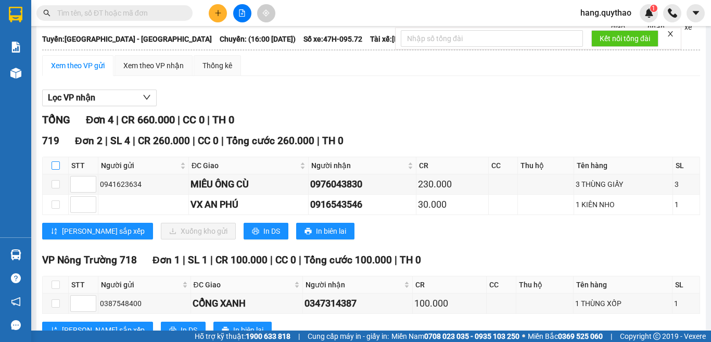
click at [56, 170] on input "checkbox" at bounding box center [56, 165] width 8 height 8
checkbox input "true"
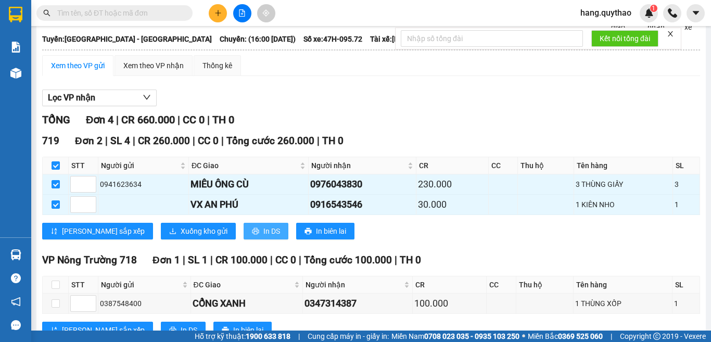
click at [263, 237] on span "In DS" at bounding box center [271, 230] width 17 height 11
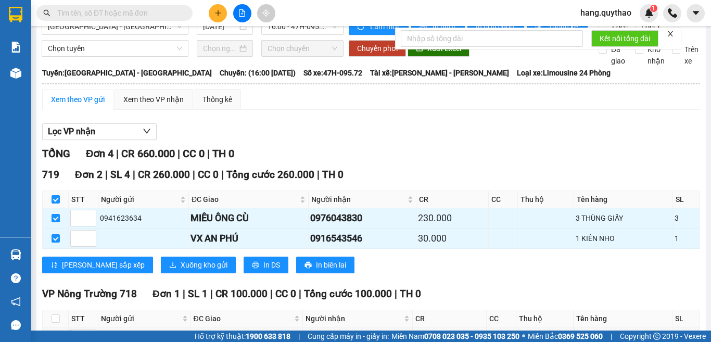
scroll to position [0, 0]
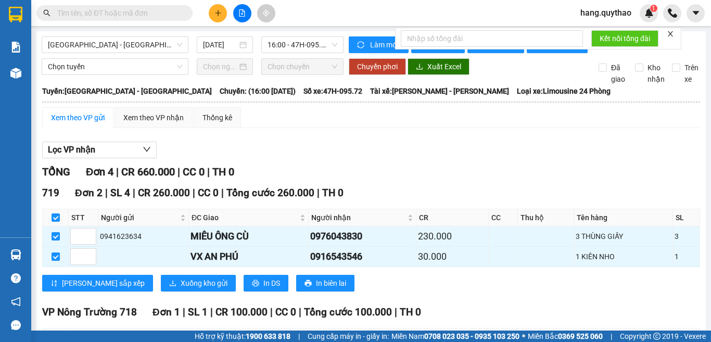
drag, startPoint x: 118, startPoint y: 42, endPoint x: 118, endPoint y: 60, distance: 18.2
click at [118, 42] on span "[GEOGRAPHIC_DATA] - [GEOGRAPHIC_DATA]" at bounding box center [115, 45] width 134 height 16
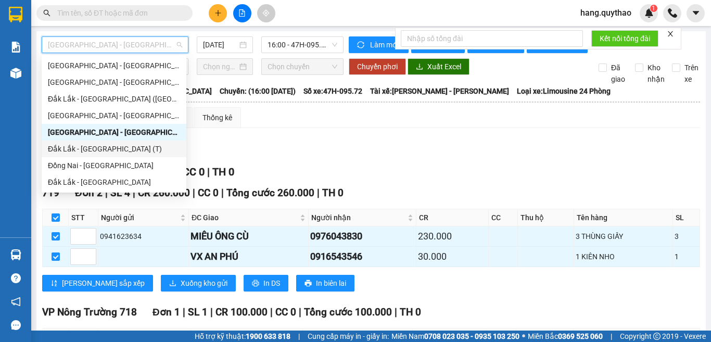
click at [97, 150] on div "Đắk Lắk - [GEOGRAPHIC_DATA] (T)" at bounding box center [114, 148] width 132 height 11
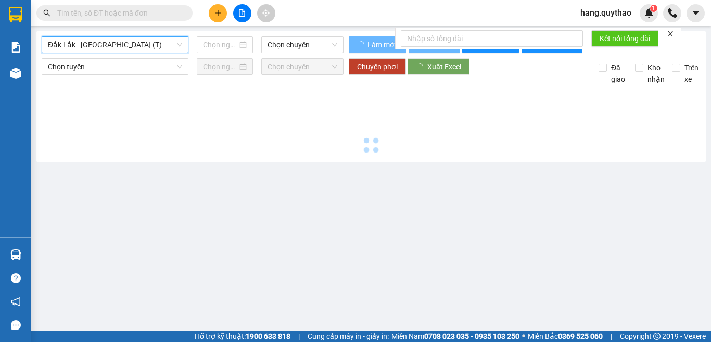
type input "[DATE]"
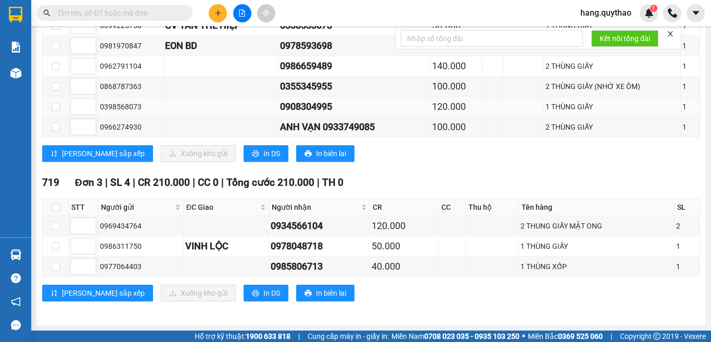
scroll to position [443, 0]
click at [55, 209] on input "checkbox" at bounding box center [56, 207] width 8 height 8
checkbox input "true"
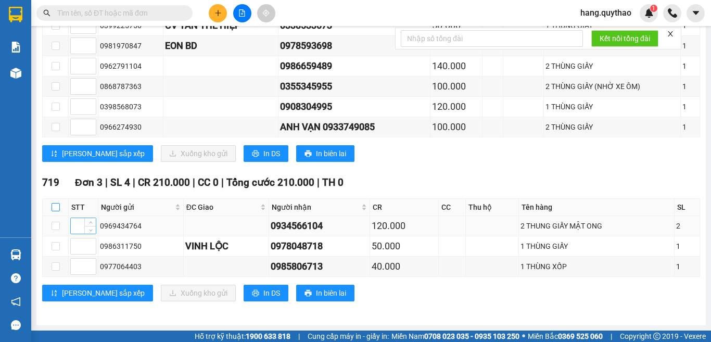
checkbox input "true"
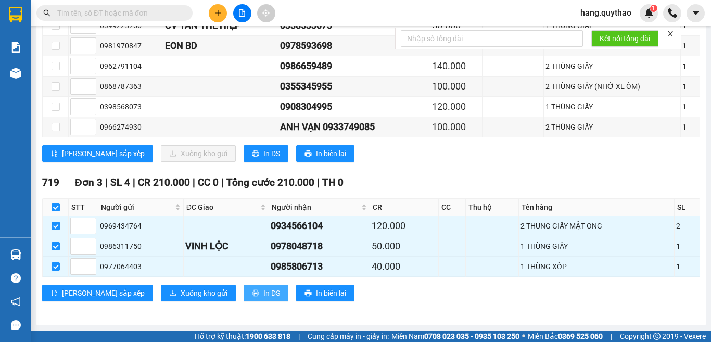
click at [252, 290] on icon "printer" at bounding box center [255, 292] width 7 height 7
